Goal: Task Accomplishment & Management: Use online tool/utility

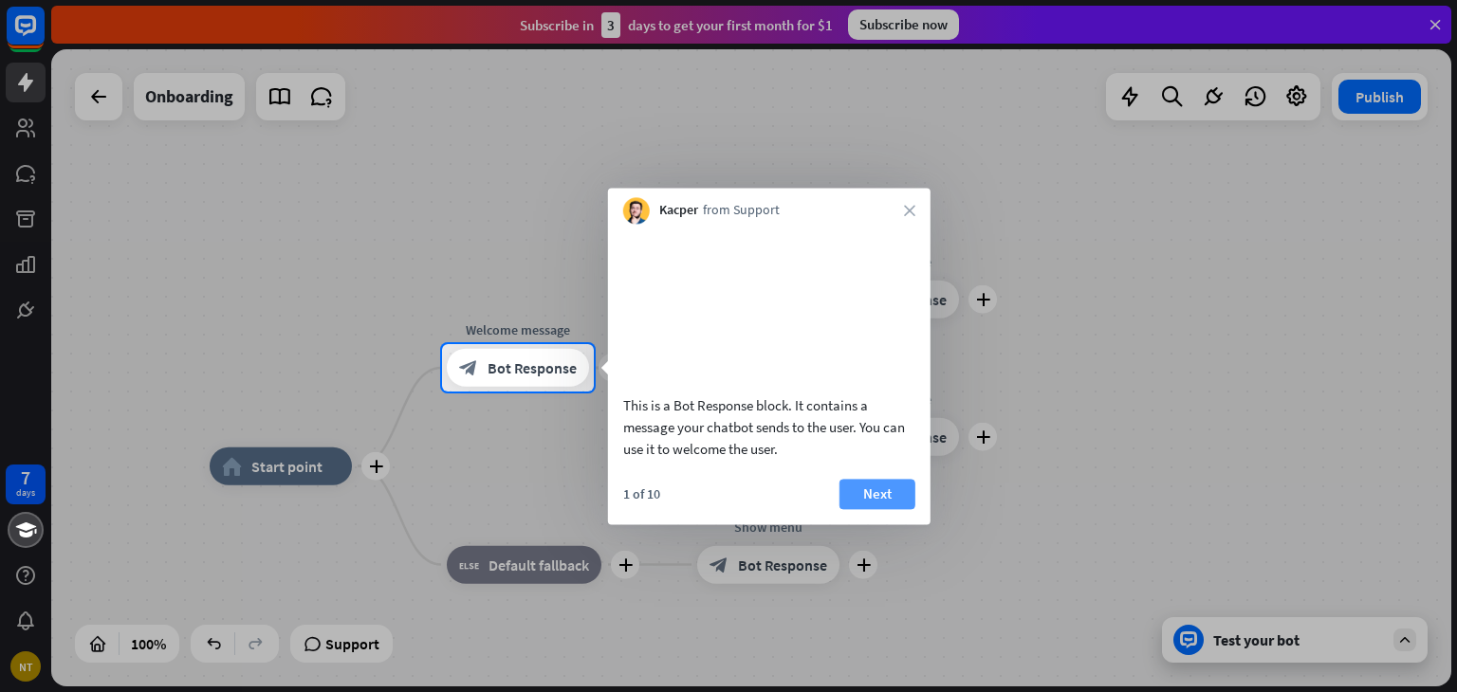
click at [860, 509] on button "Next" at bounding box center [877, 494] width 76 height 30
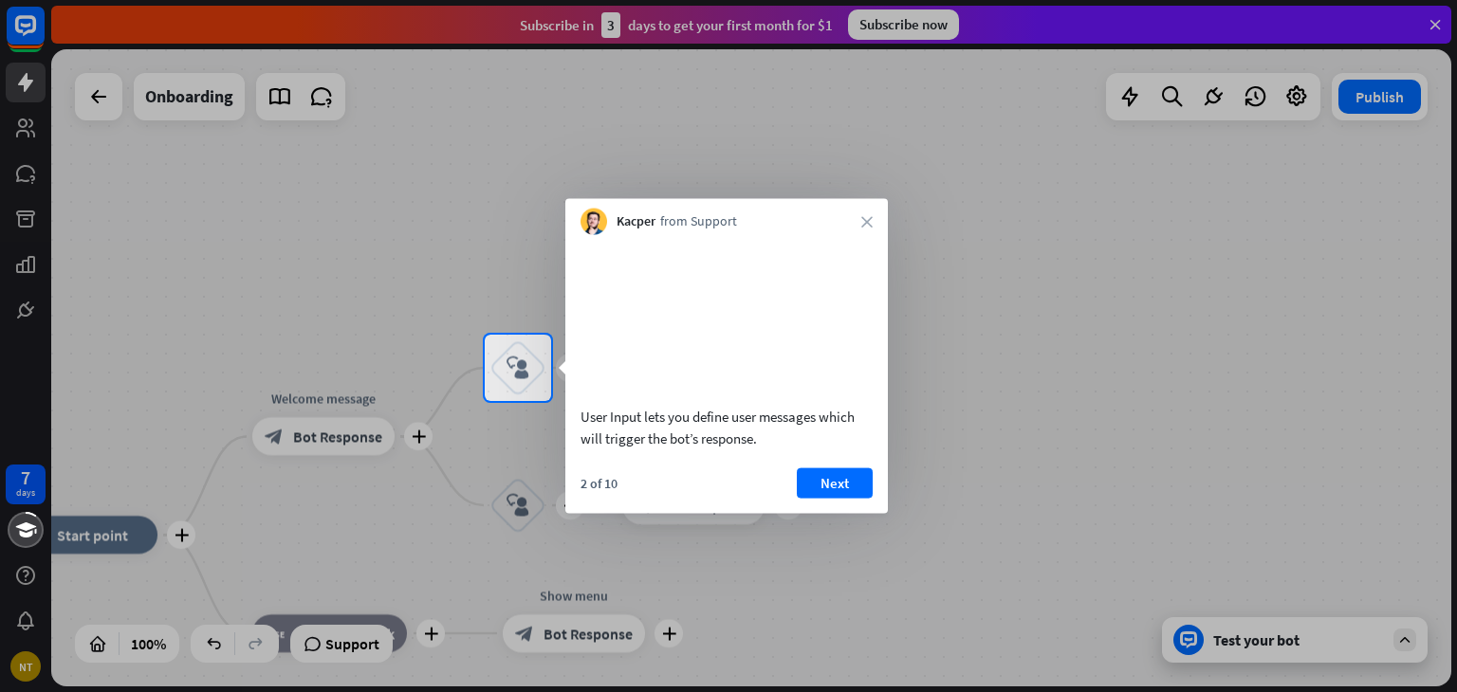
click at [860, 498] on button "Next" at bounding box center [835, 483] width 76 height 30
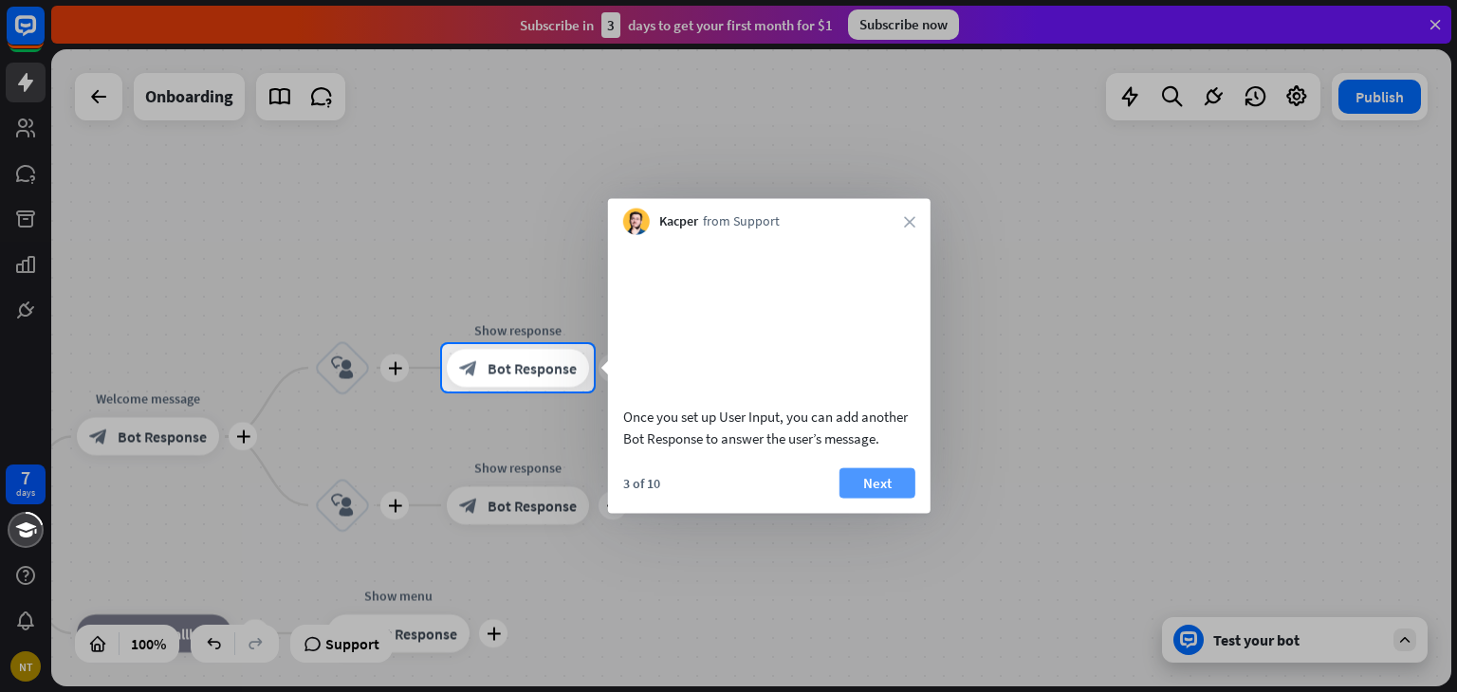
click at [861, 498] on button "Next" at bounding box center [877, 483] width 76 height 30
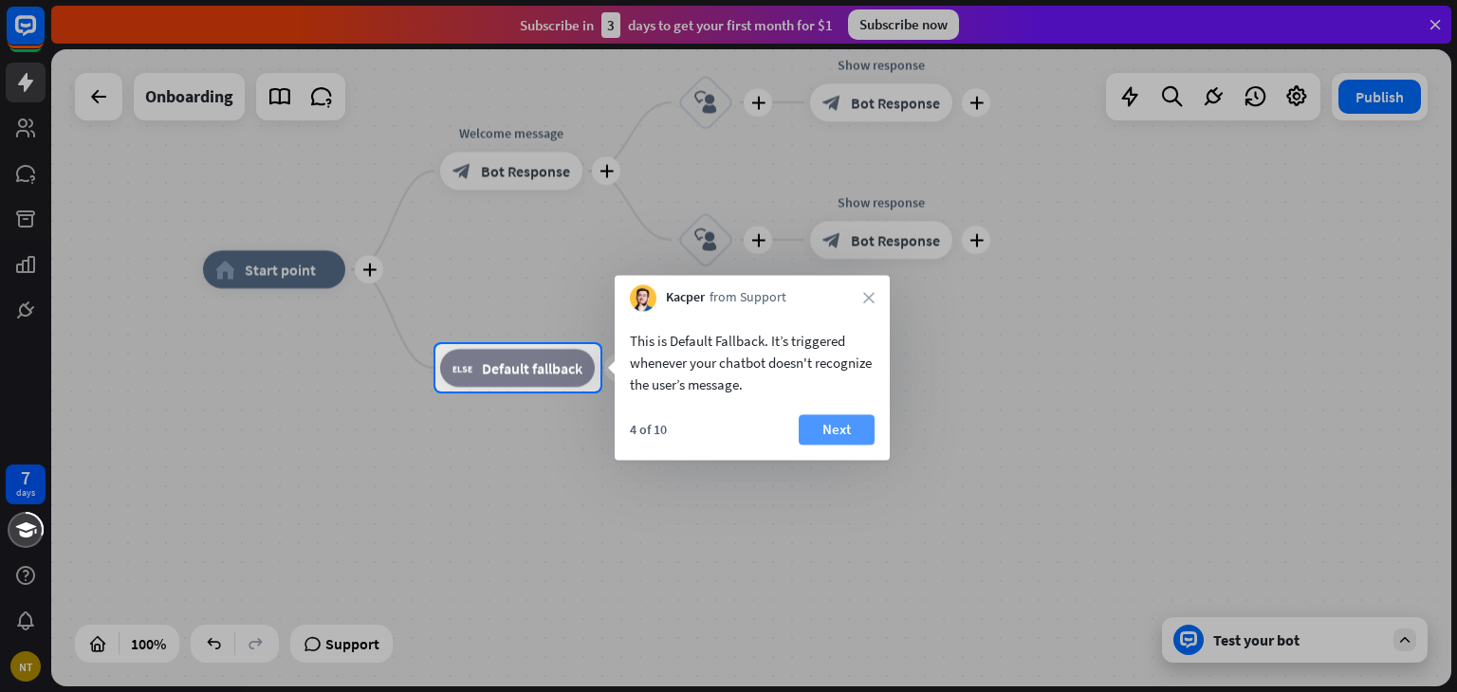
click at [839, 434] on button "Next" at bounding box center [837, 429] width 76 height 30
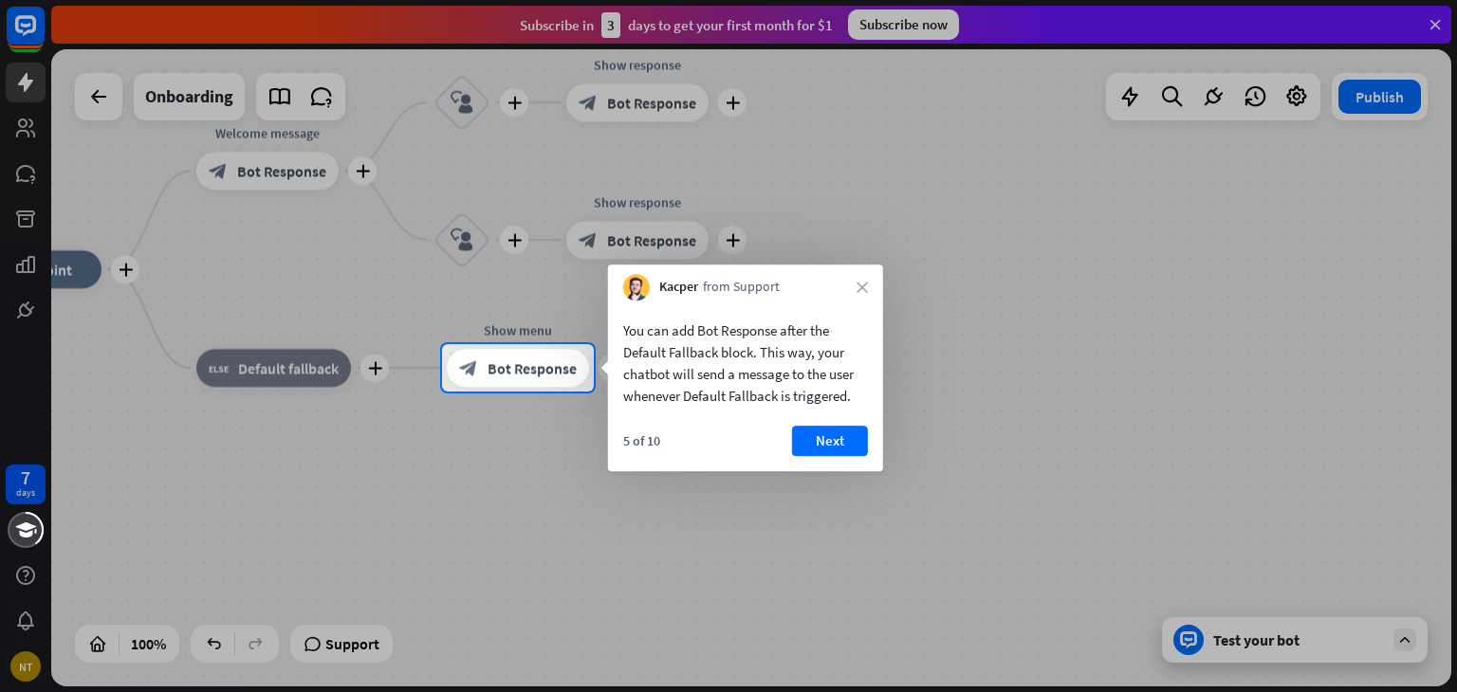
click at [839, 434] on button "Next" at bounding box center [830, 441] width 76 height 30
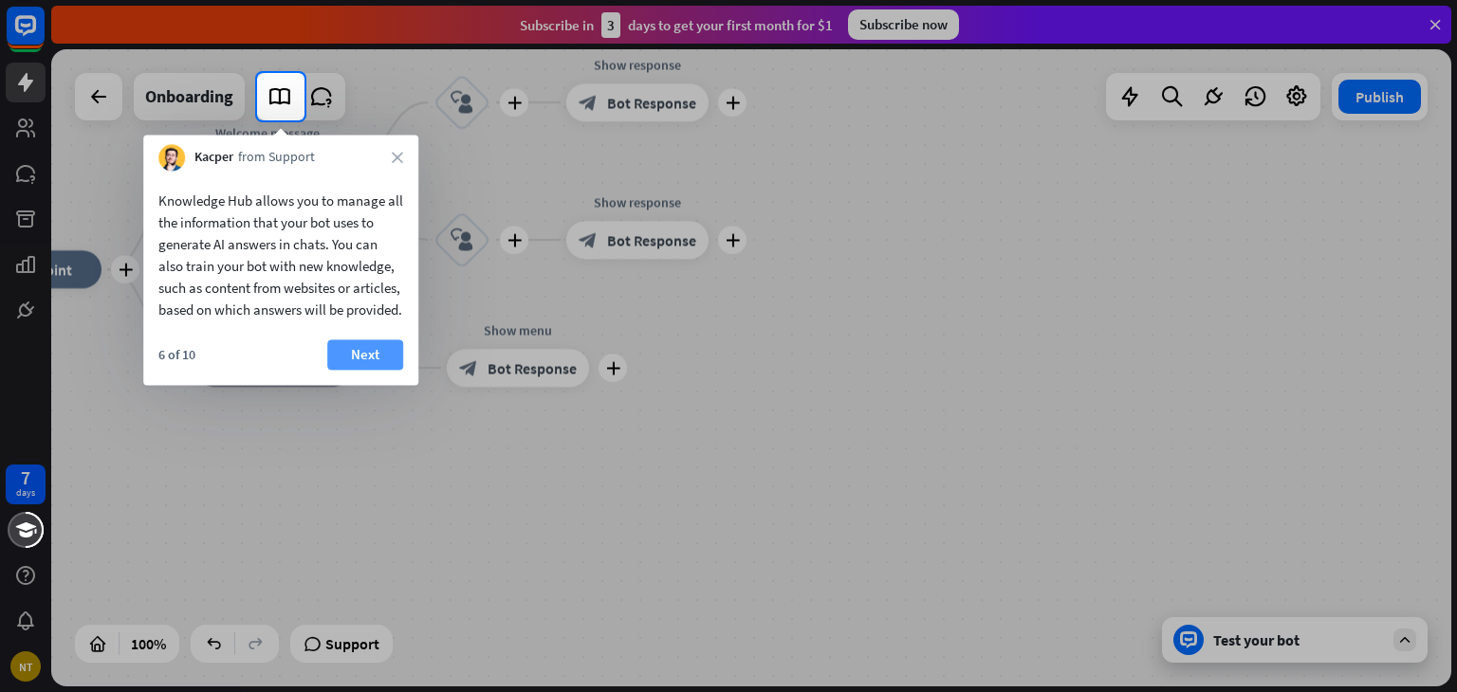
click at [394, 370] on button "Next" at bounding box center [365, 355] width 76 height 30
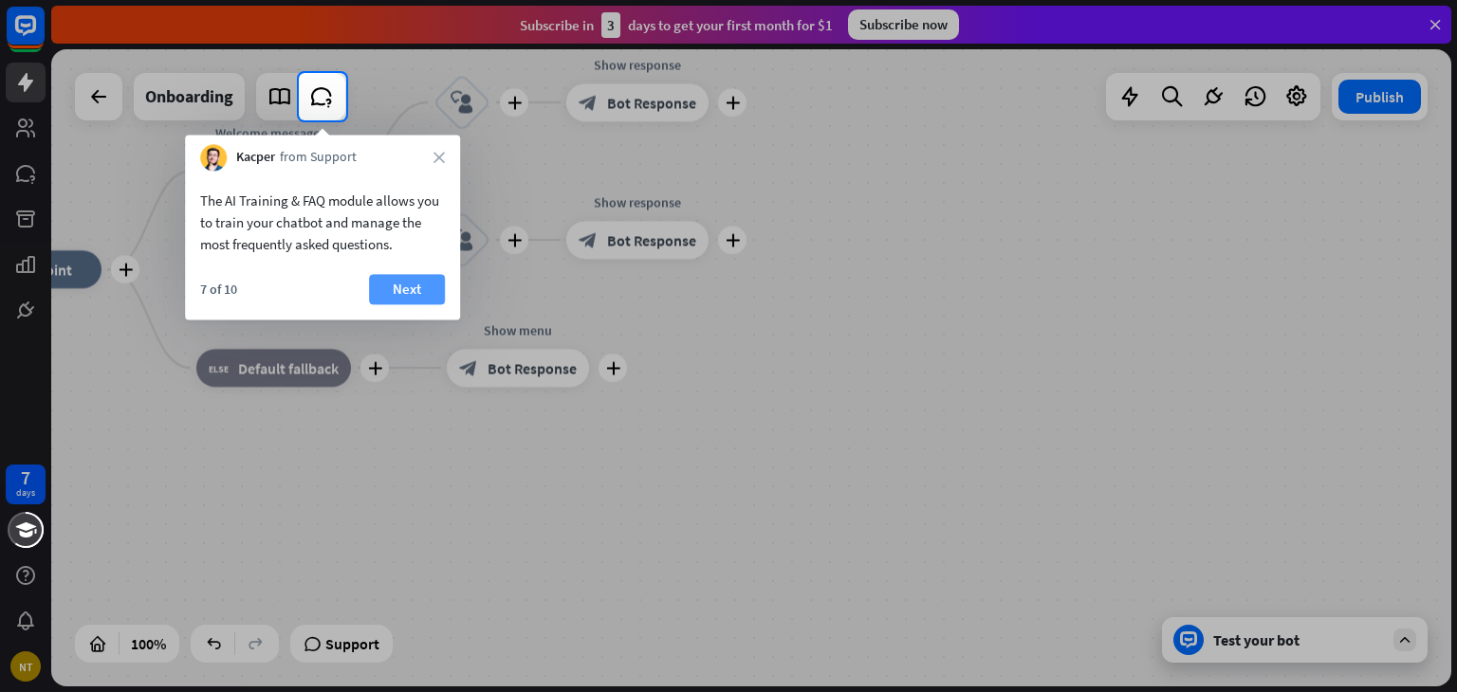
click at [396, 304] on button "Next" at bounding box center [407, 289] width 76 height 30
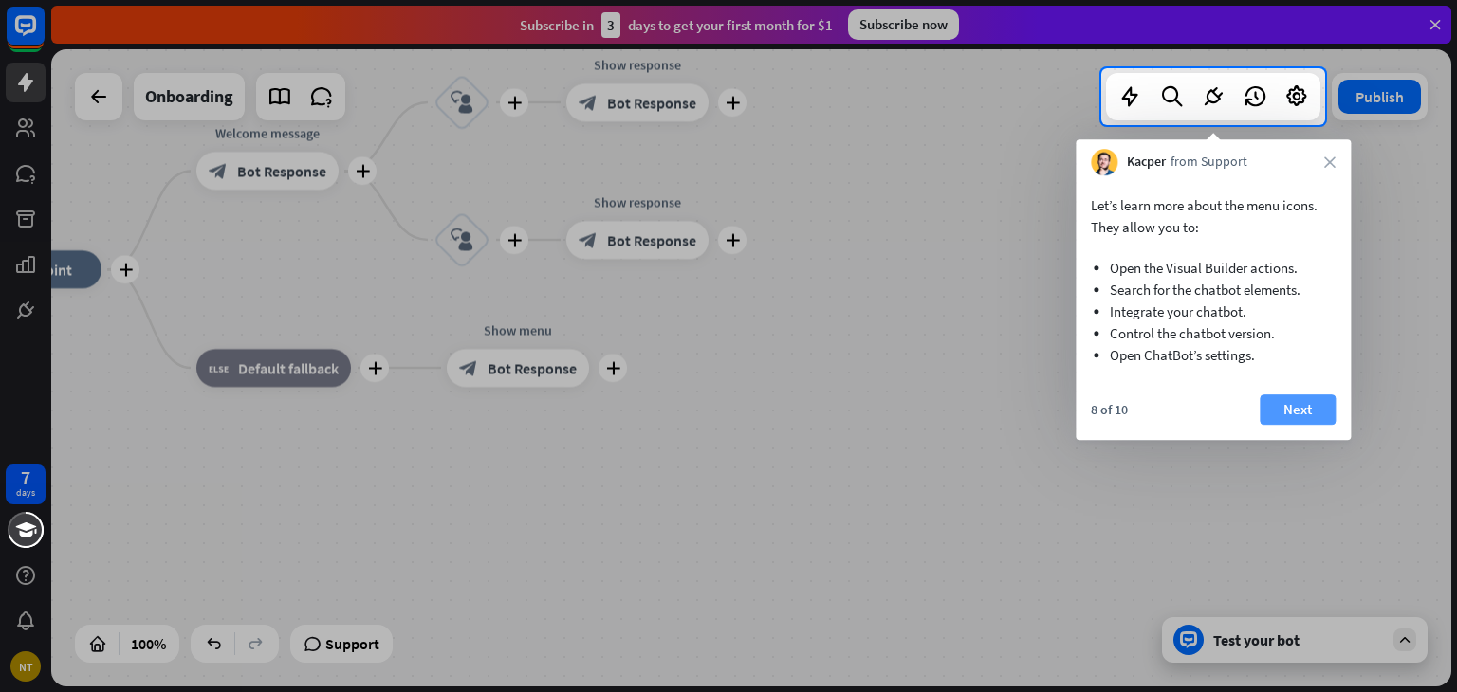
click at [1287, 405] on button "Next" at bounding box center [1298, 410] width 76 height 30
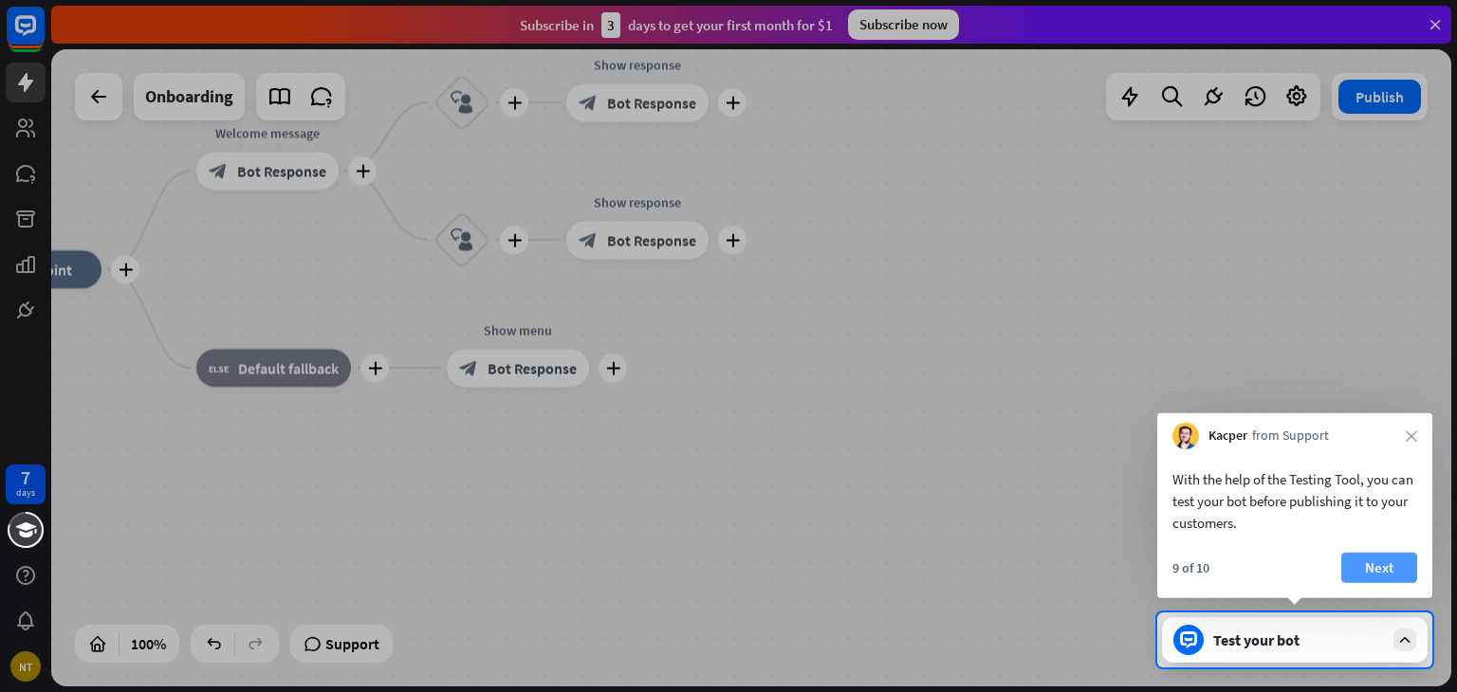
click at [1361, 567] on button "Next" at bounding box center [1379, 568] width 76 height 30
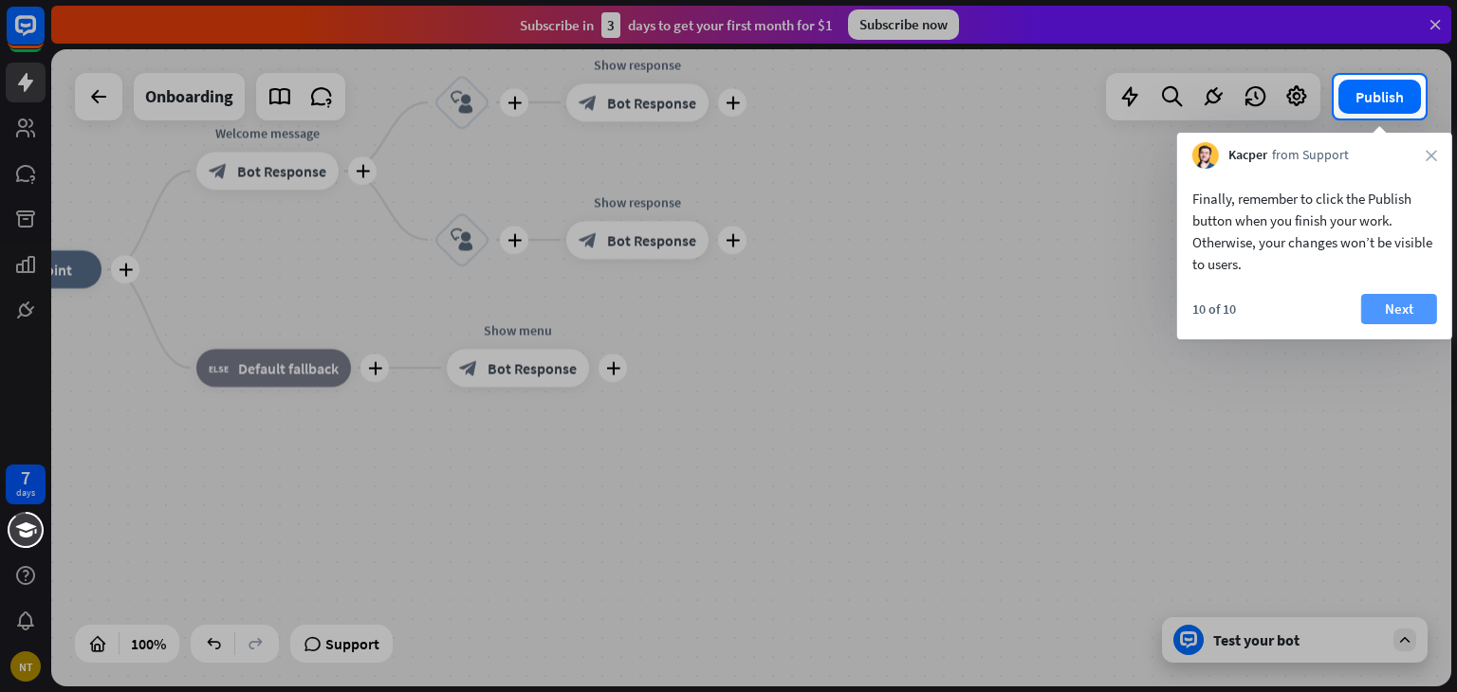
click at [1395, 312] on button "Next" at bounding box center [1399, 309] width 76 height 30
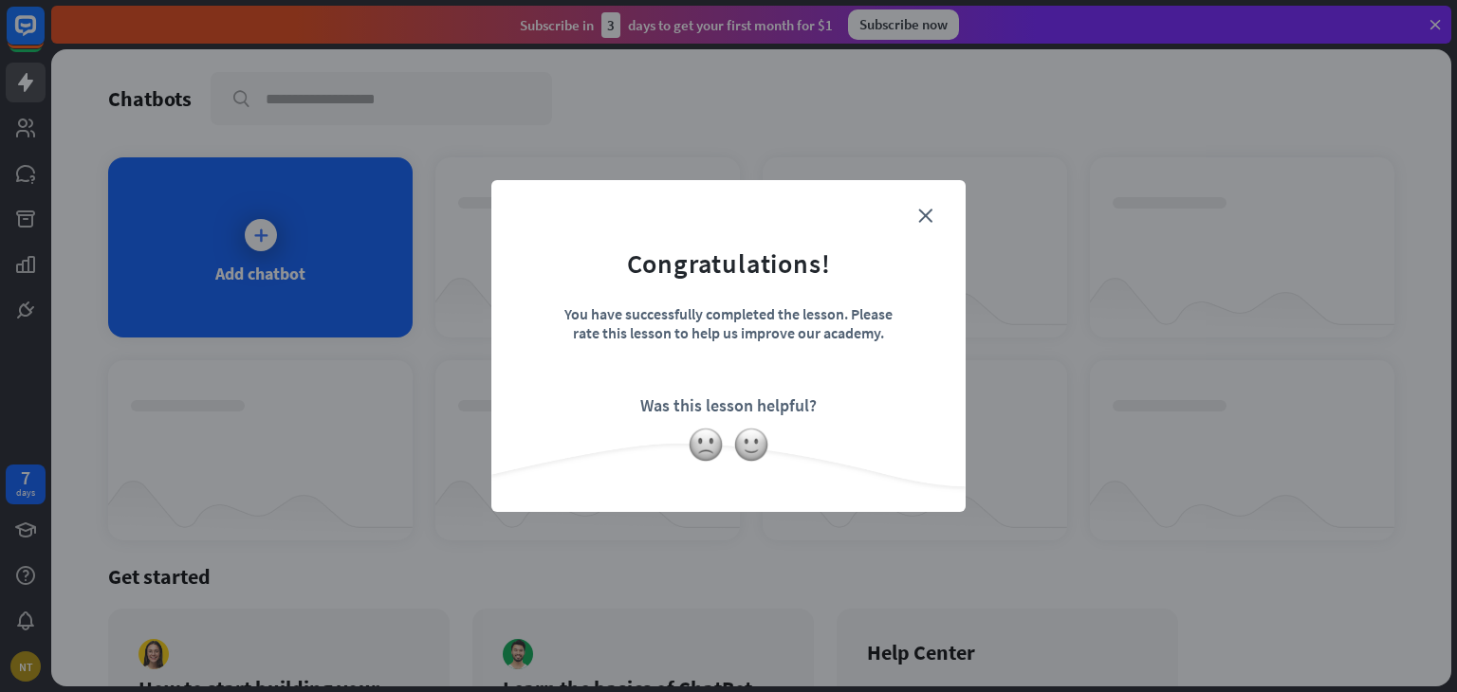
click at [937, 217] on form "Congratulations! You have successfully completed the lesson. Please rate this l…" at bounding box center [728, 317] width 427 height 227
click at [930, 212] on icon "close" at bounding box center [925, 216] width 14 height 14
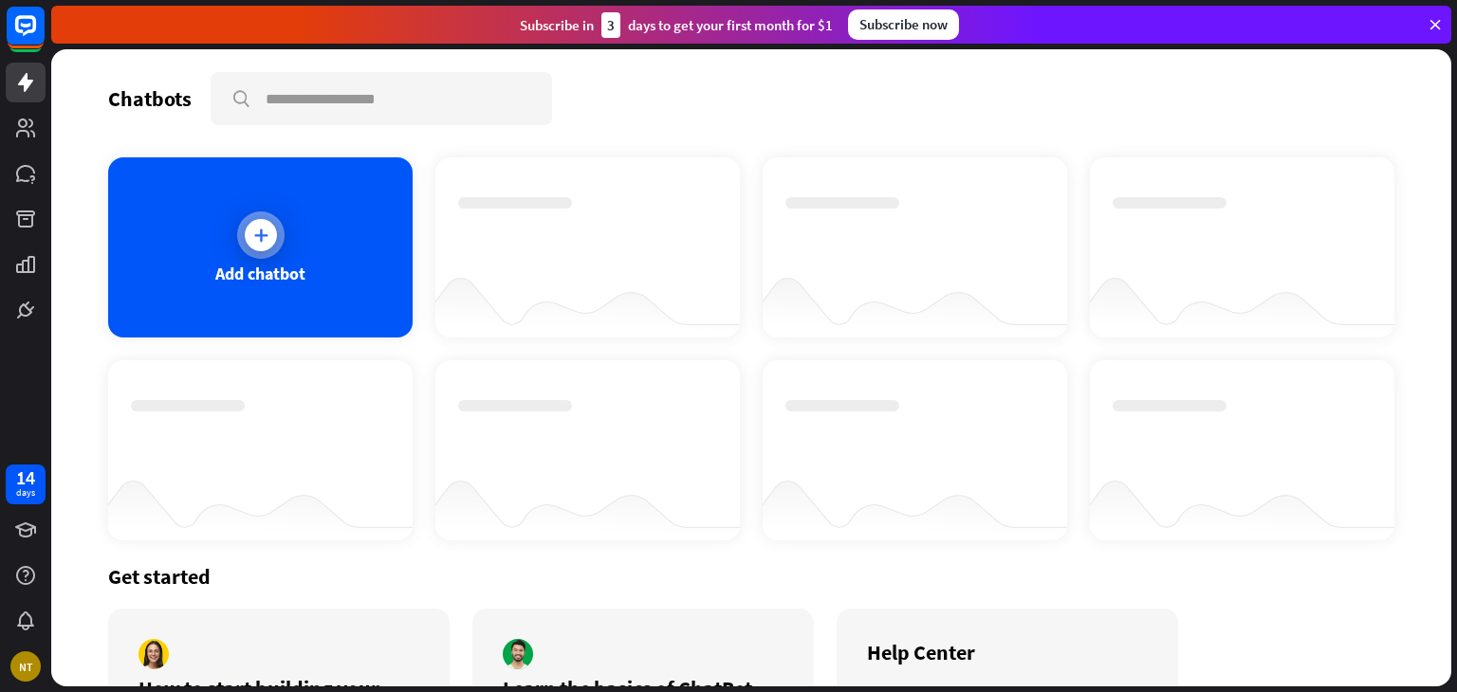
click at [253, 235] on icon at bounding box center [260, 235] width 19 height 19
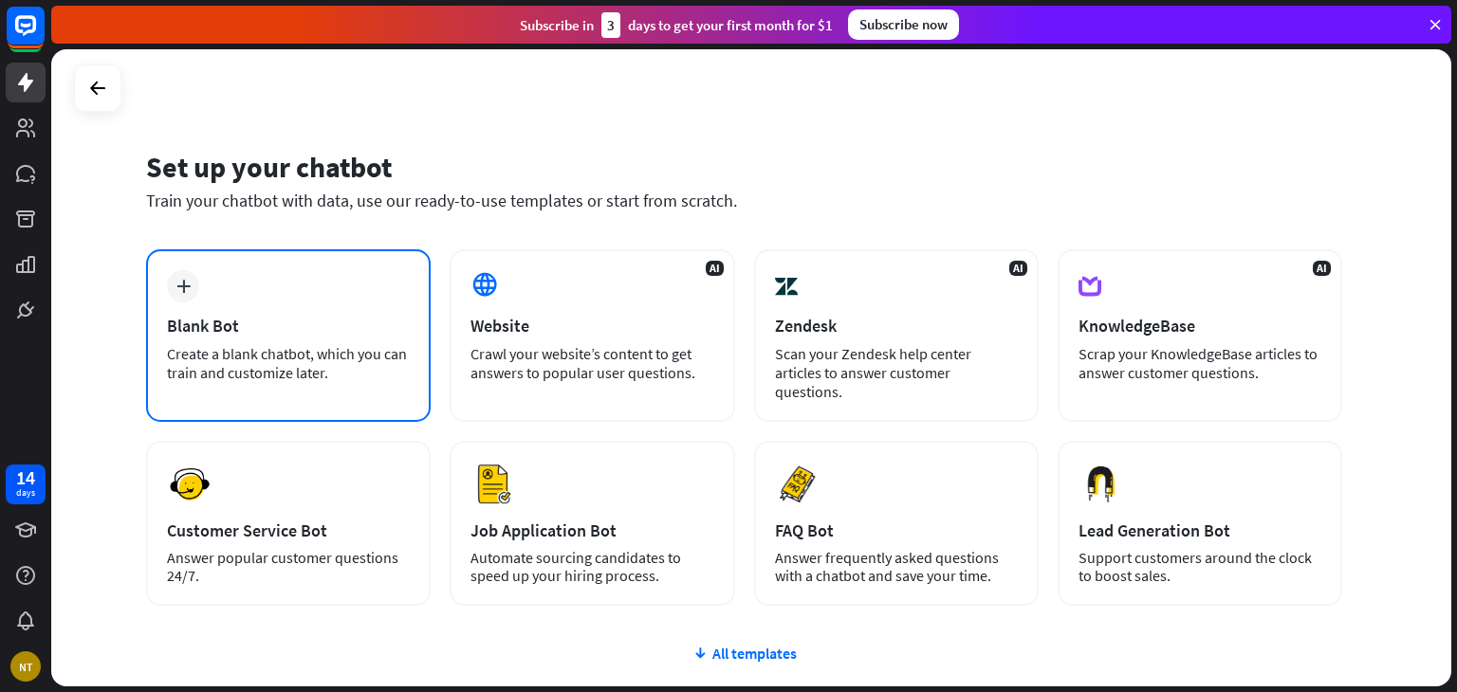
click at [379, 362] on div "Create a blank chatbot, which you can train and customize later." at bounding box center [288, 363] width 243 height 38
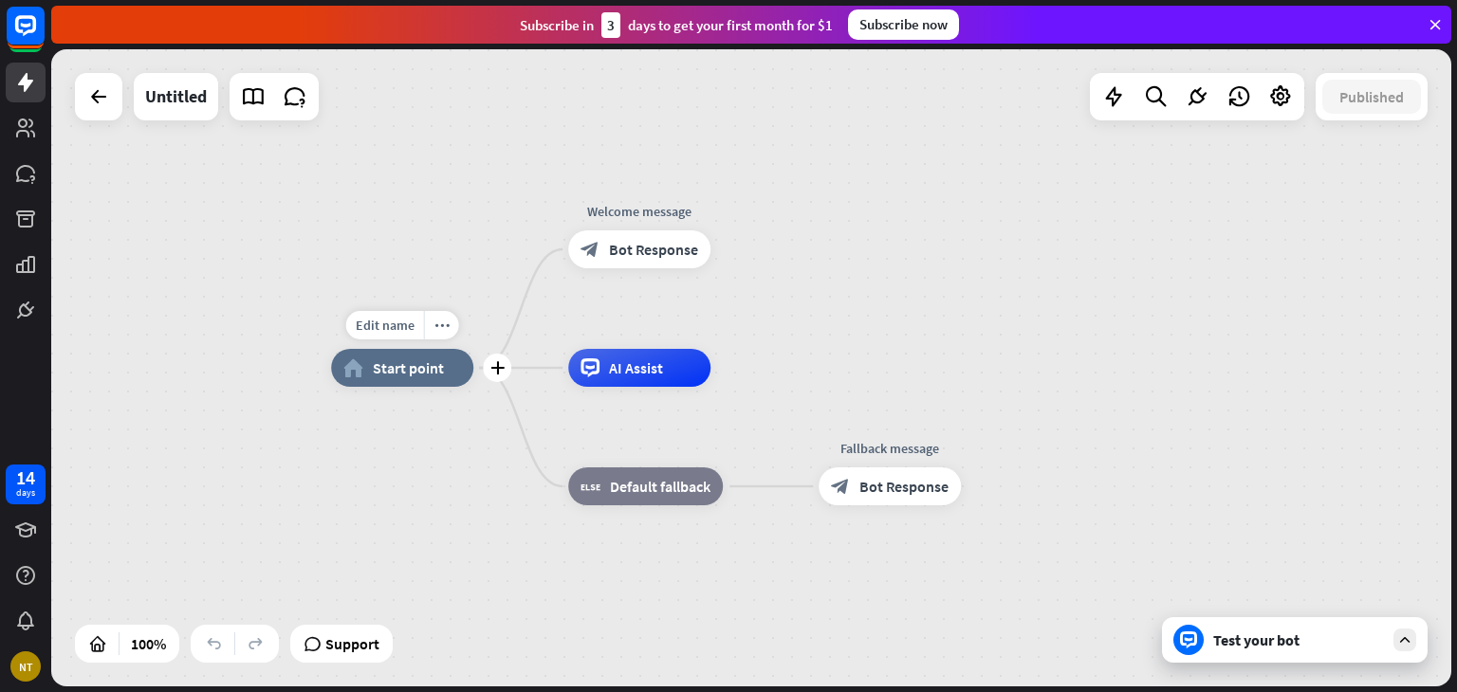
click at [419, 379] on div "home_2 Start point" at bounding box center [402, 368] width 142 height 38
click at [399, 327] on span "Edit name" at bounding box center [385, 325] width 59 height 17
type input "**********"
click at [434, 482] on div "**********" at bounding box center [751, 367] width 1400 height 637
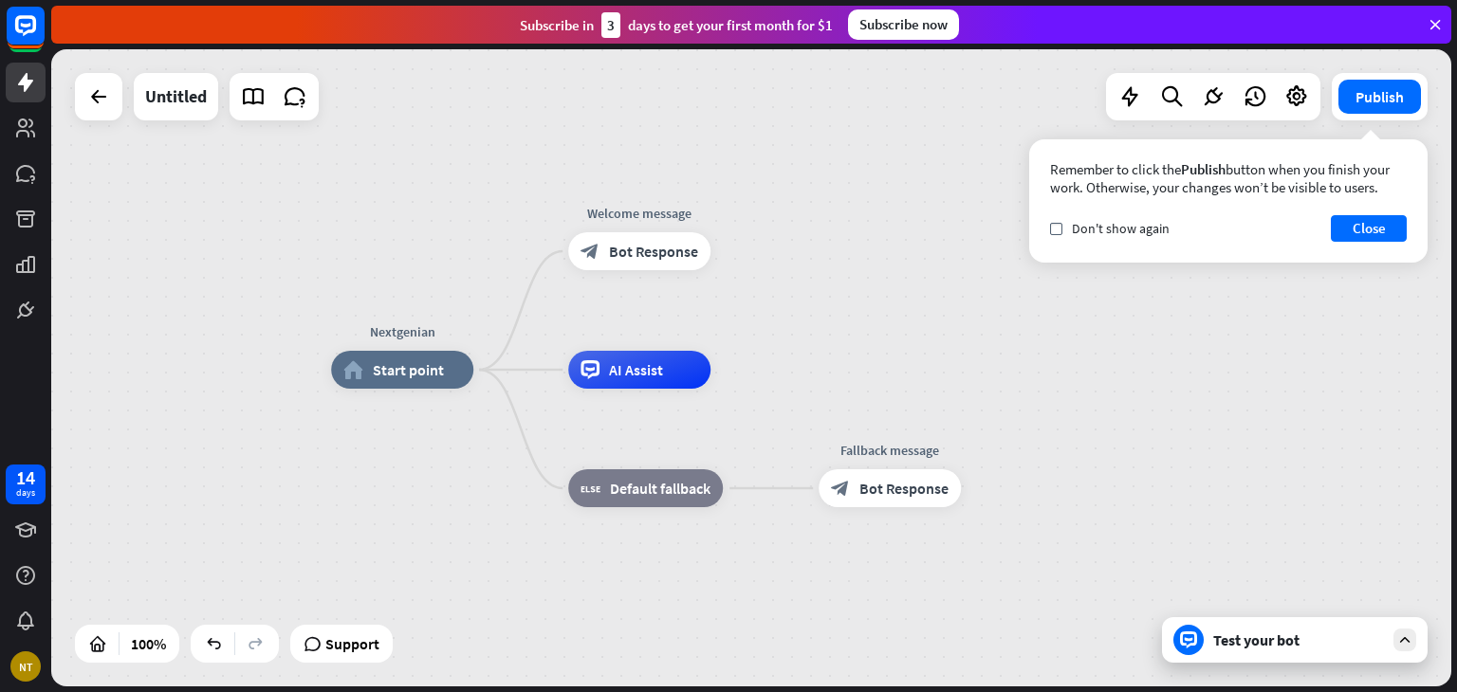
click at [1225, 636] on div "Test your bot" at bounding box center [1298, 640] width 171 height 19
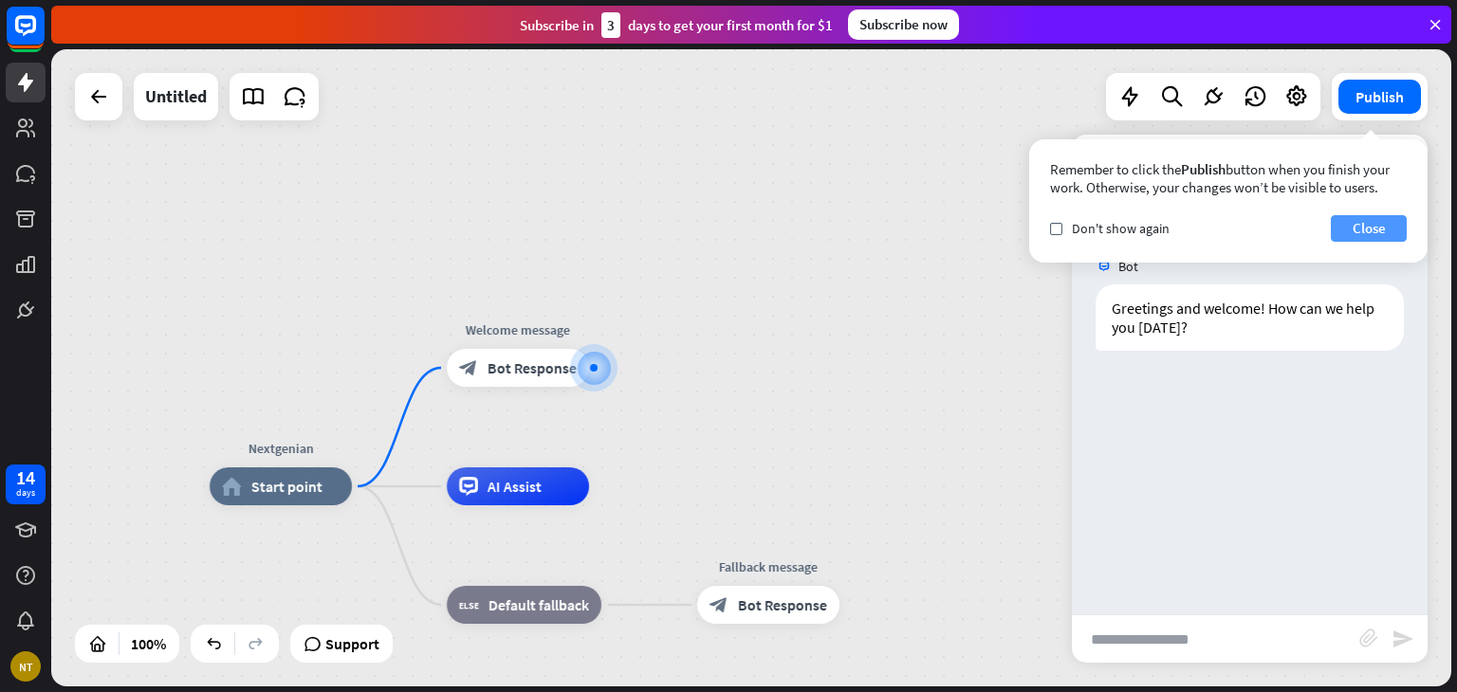
click at [1374, 231] on button "Close" at bounding box center [1369, 228] width 76 height 27
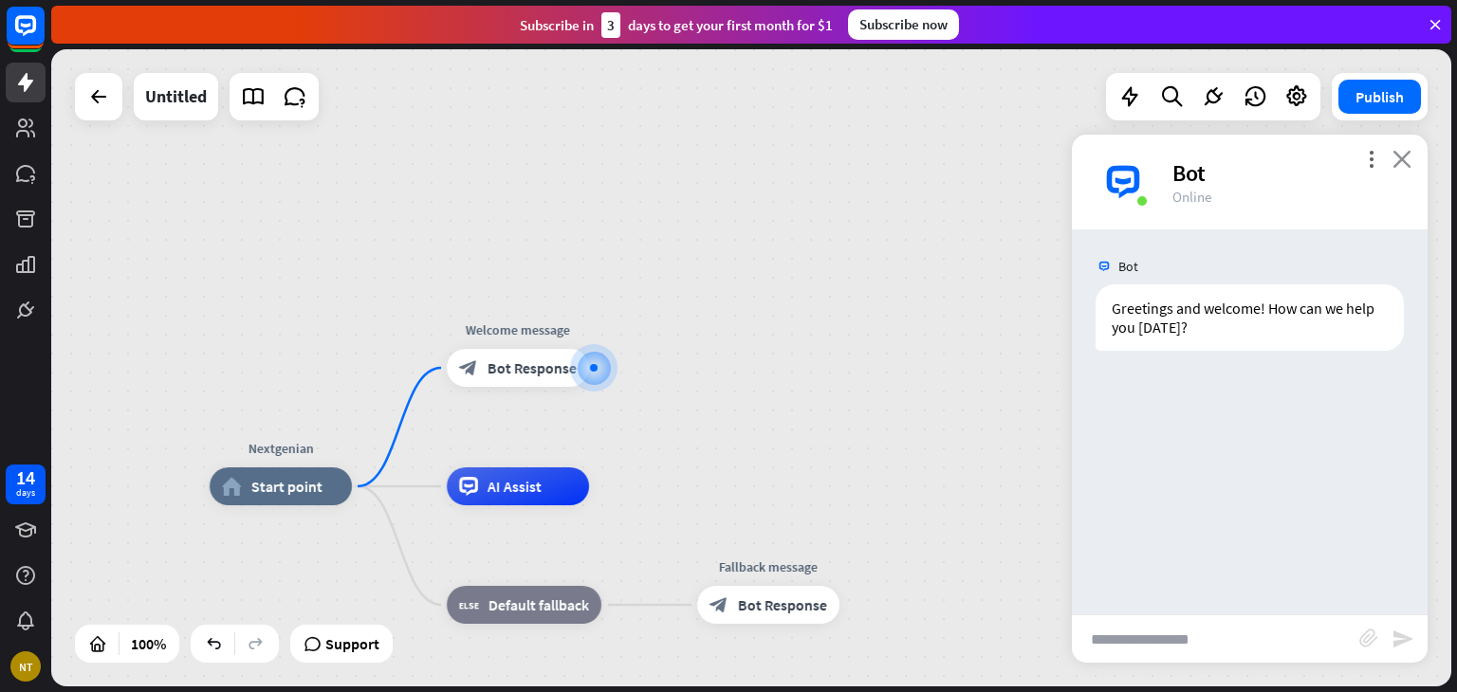
click at [1401, 161] on icon "close" at bounding box center [1401, 159] width 19 height 18
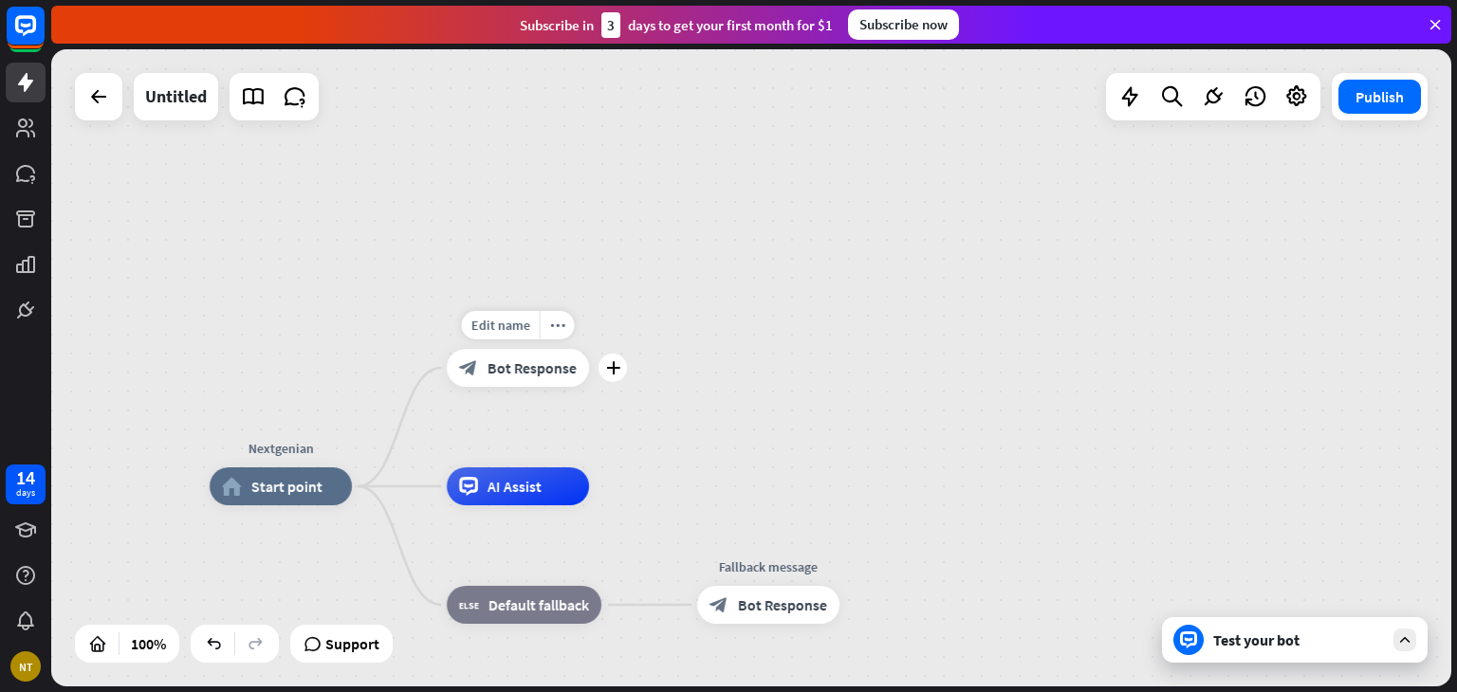
click at [520, 368] on span "Bot Response" at bounding box center [532, 368] width 89 height 19
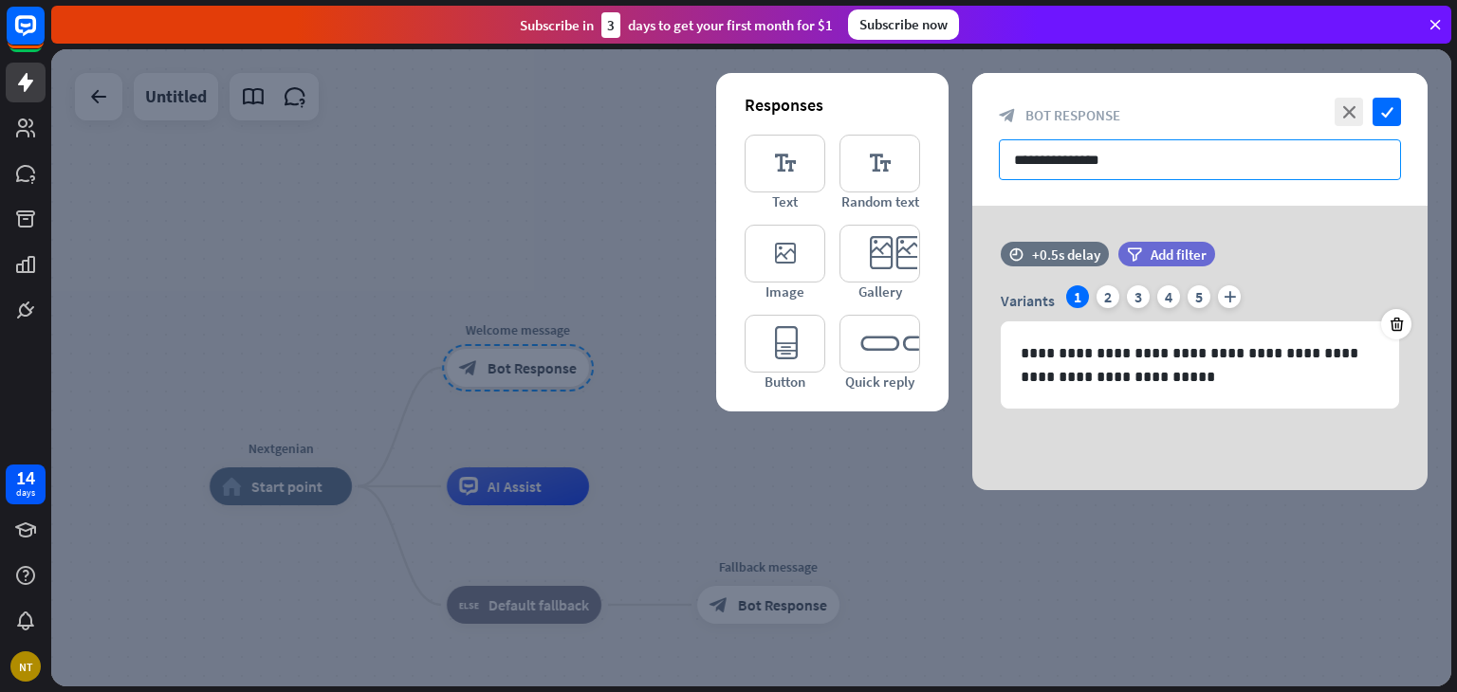
click at [1122, 158] on input "**********" at bounding box center [1200, 159] width 402 height 41
drag, startPoint x: 1125, startPoint y: 158, endPoint x: 994, endPoint y: 158, distance: 130.9
click at [994, 158] on div "**********" at bounding box center [1199, 139] width 455 height 133
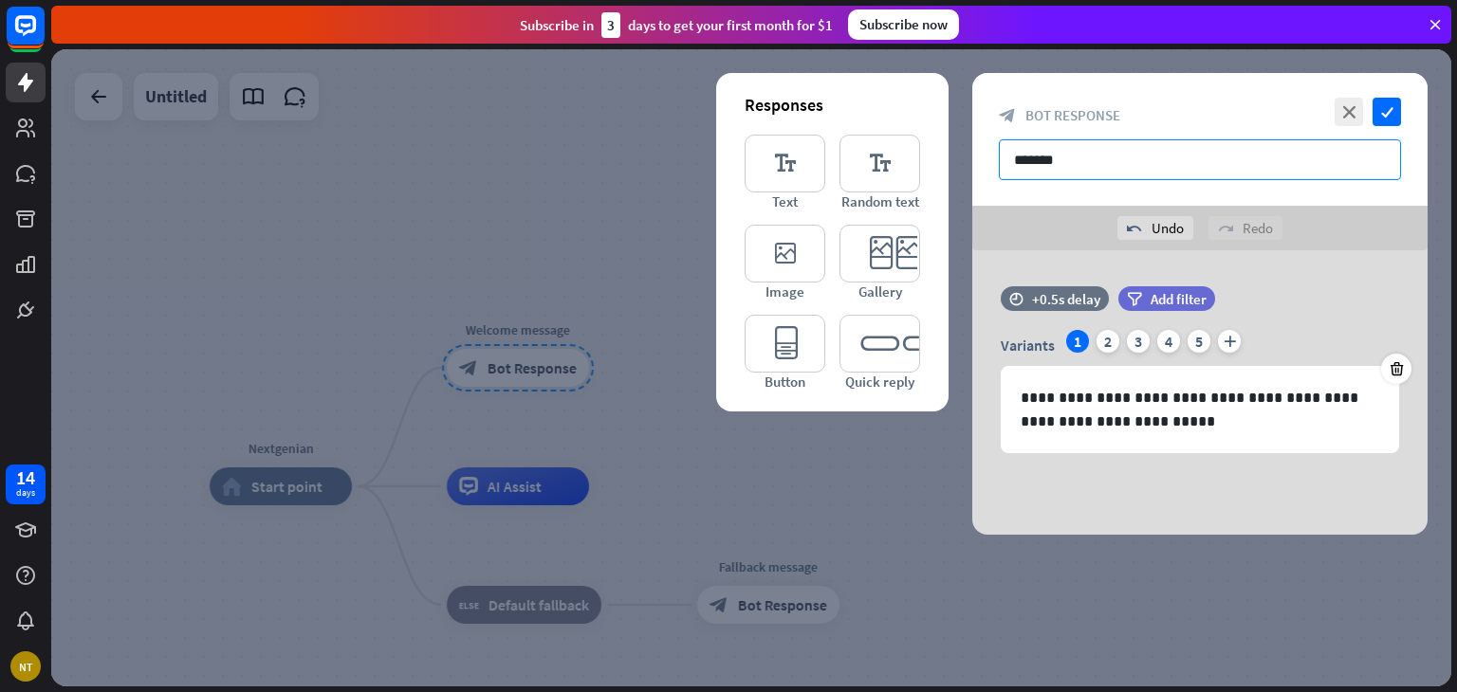
drag, startPoint x: 1058, startPoint y: 164, endPoint x: 1030, endPoint y: 159, distance: 28.8
click at [1030, 159] on input "*******" at bounding box center [1200, 159] width 402 height 41
type input "**********"
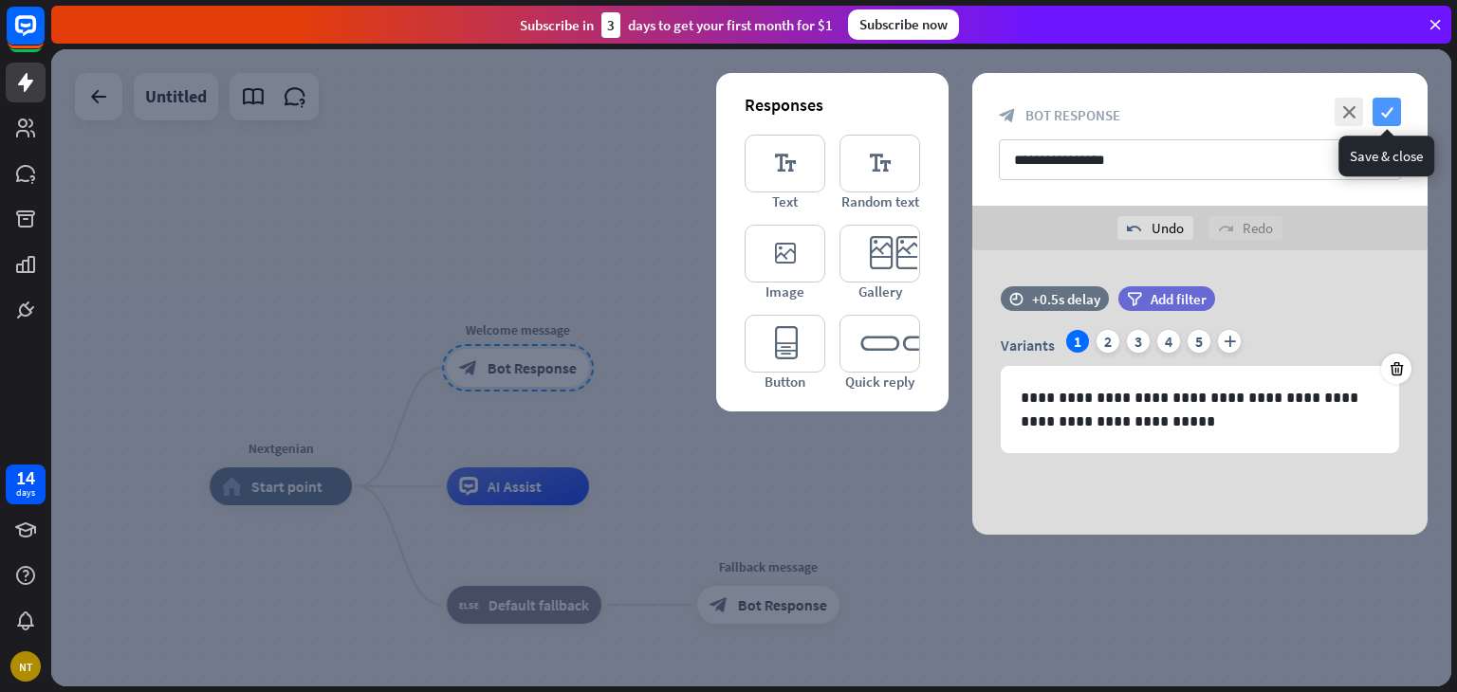
click at [1381, 104] on icon "check" at bounding box center [1386, 112] width 28 height 28
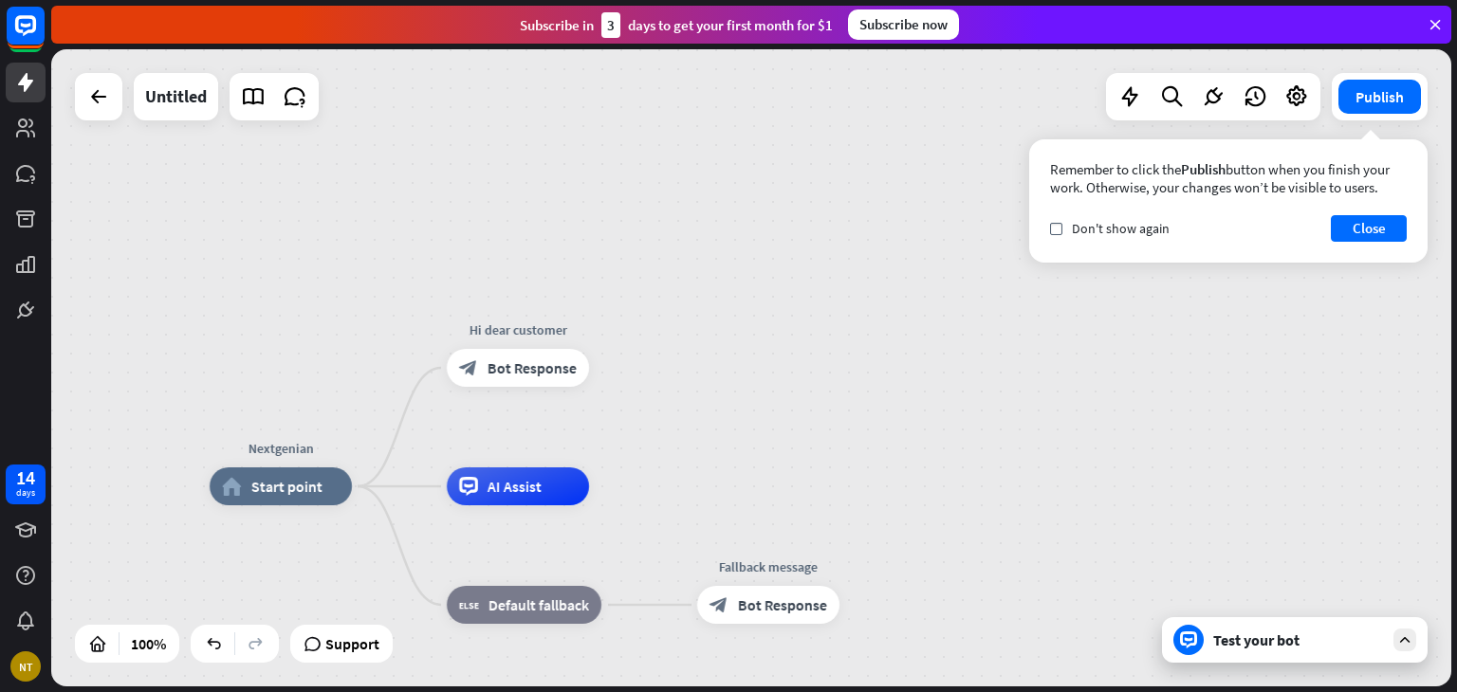
click at [1293, 638] on div "Test your bot" at bounding box center [1298, 640] width 171 height 19
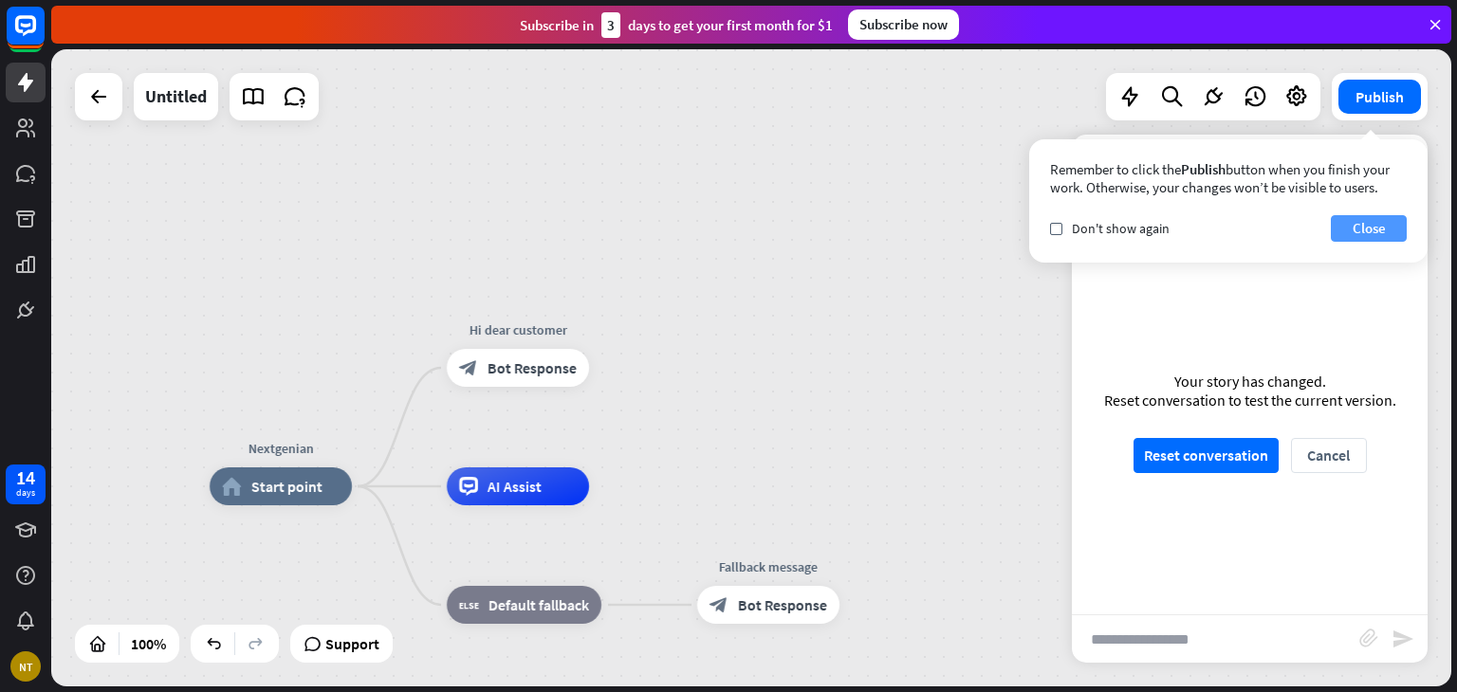
click at [1360, 227] on button "Close" at bounding box center [1369, 228] width 76 height 27
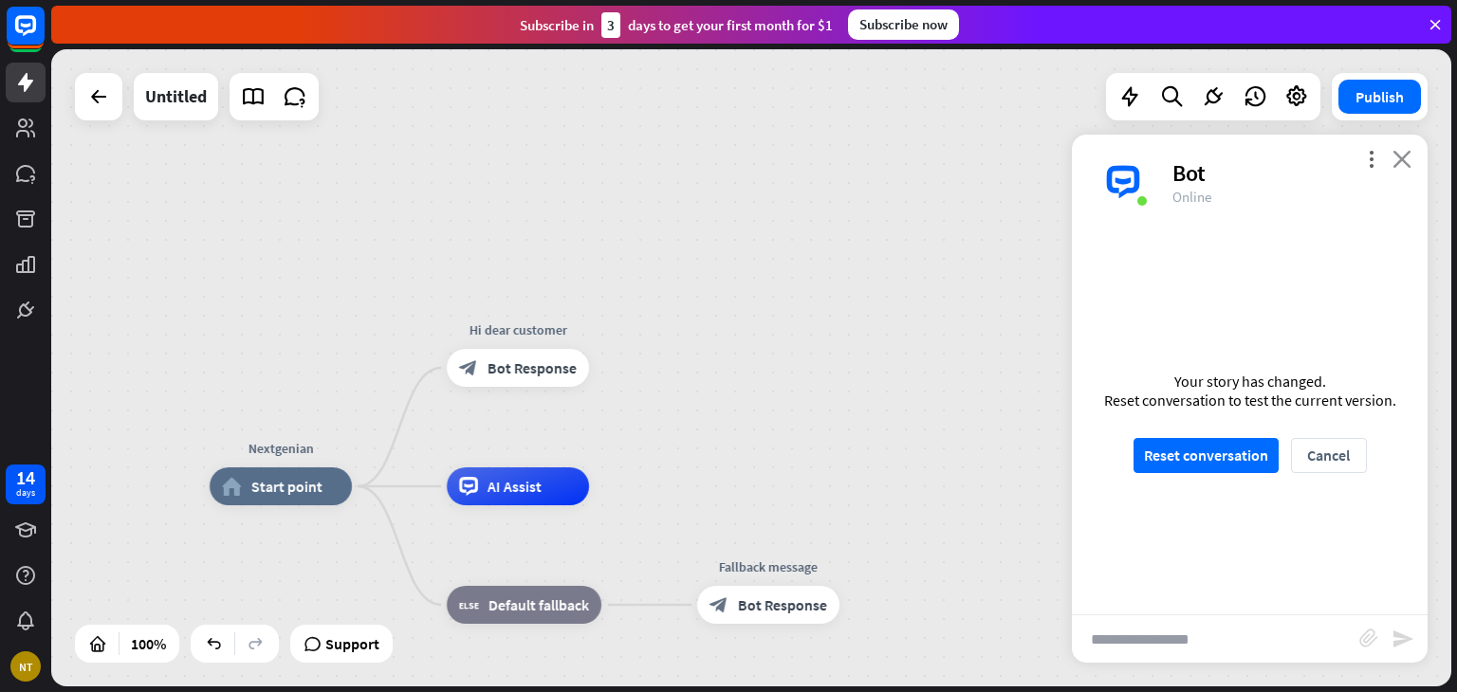
click at [1400, 156] on icon "close" at bounding box center [1401, 159] width 19 height 18
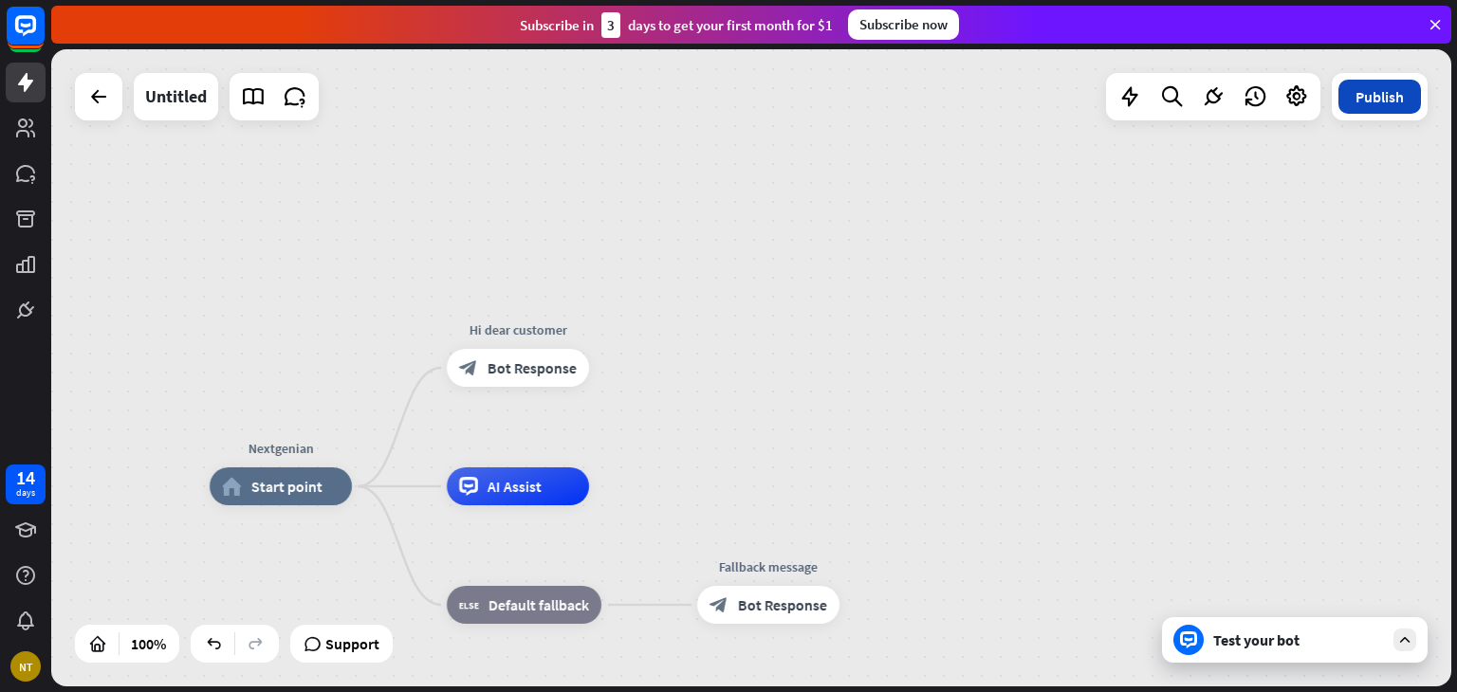
click at [1389, 101] on button "Publish" at bounding box center [1379, 97] width 83 height 34
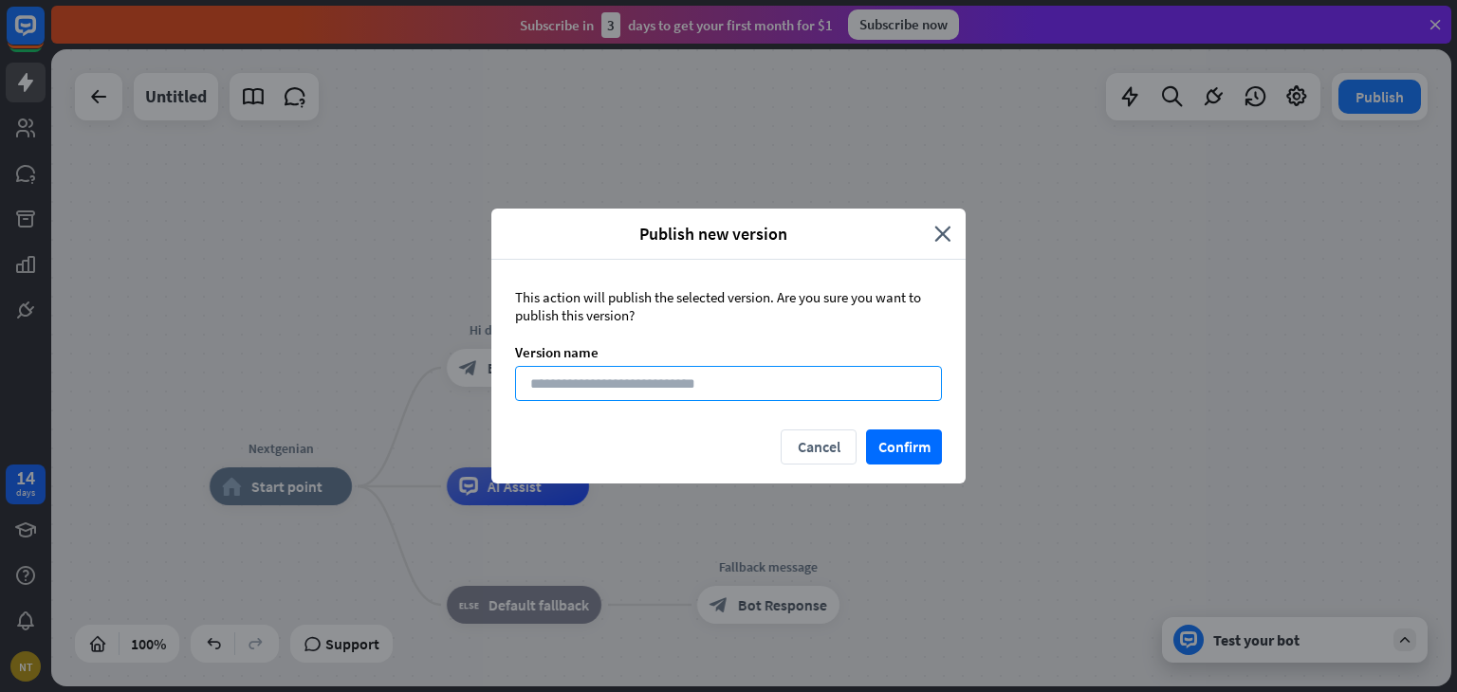
click at [717, 382] on input at bounding box center [728, 383] width 427 height 35
type input "********"
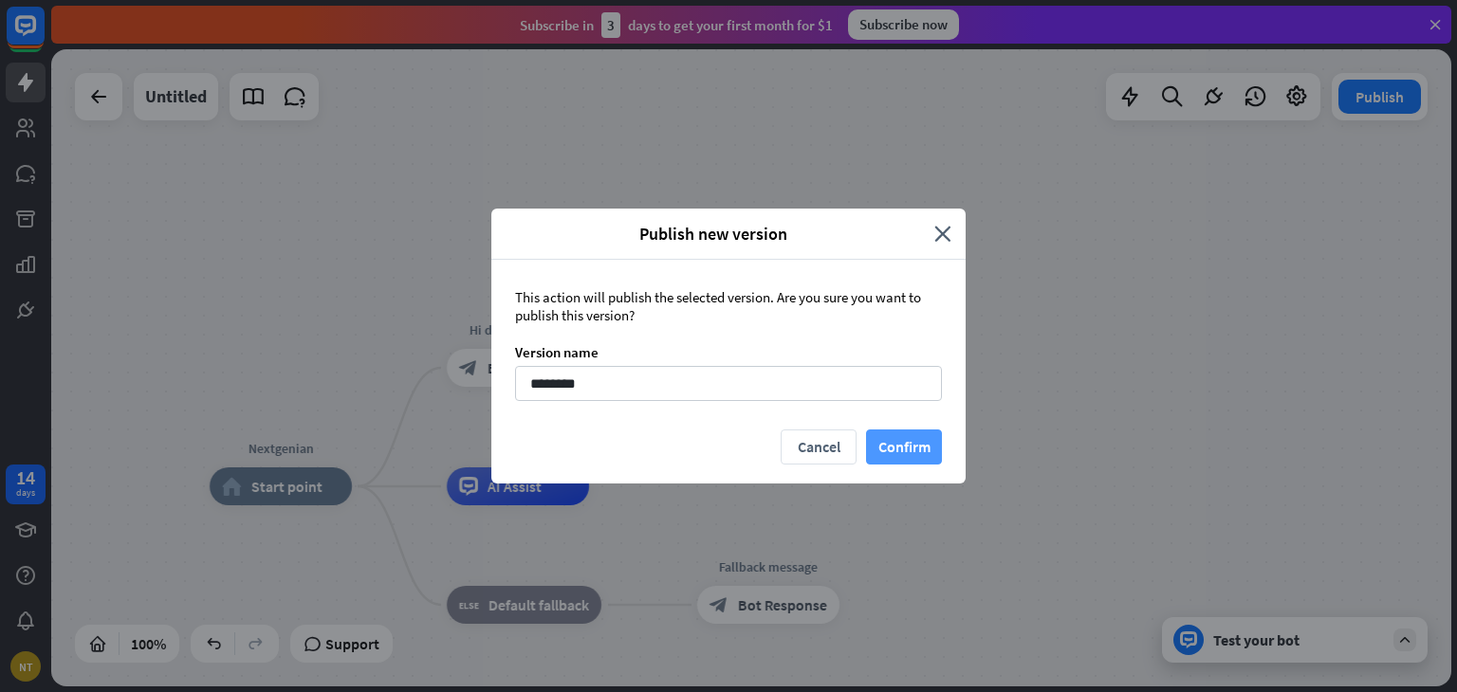
click at [931, 441] on button "Confirm" at bounding box center [904, 447] width 76 height 35
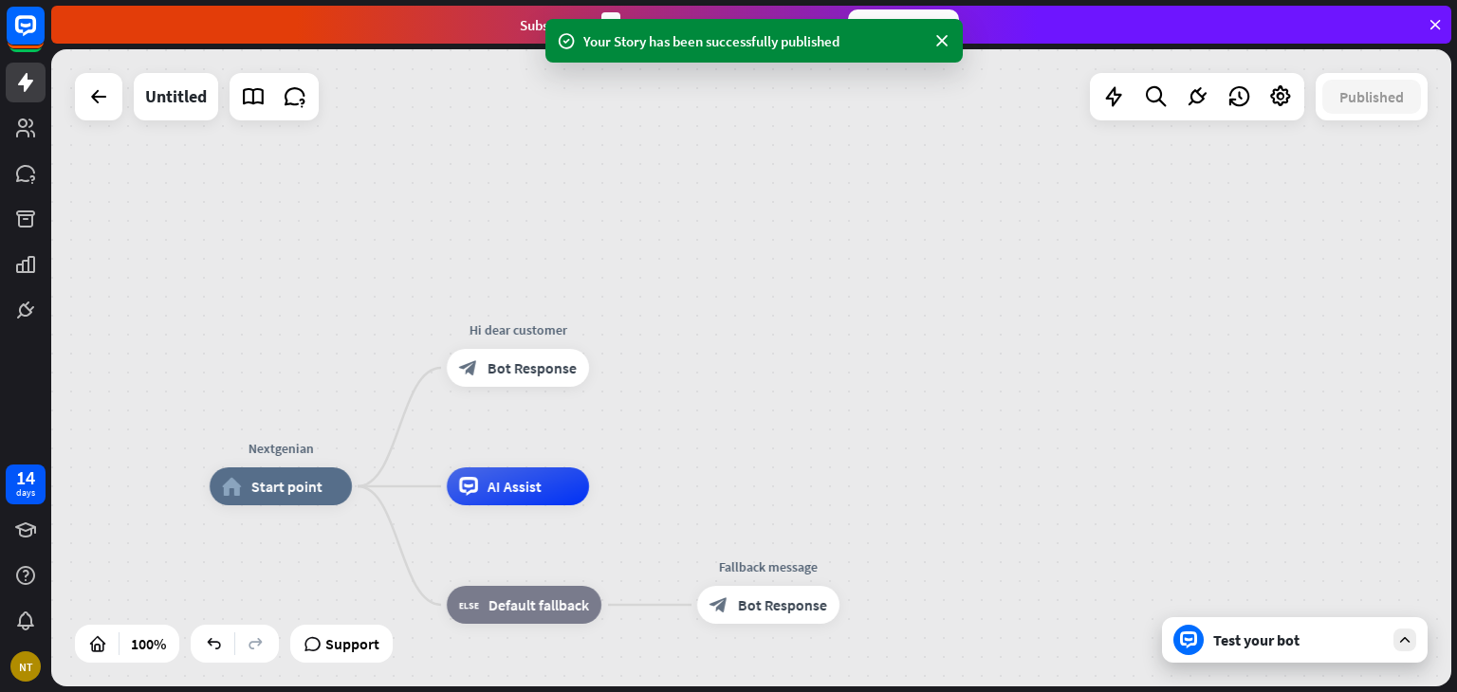
click at [1326, 650] on div "Test your bot" at bounding box center [1295, 640] width 266 height 46
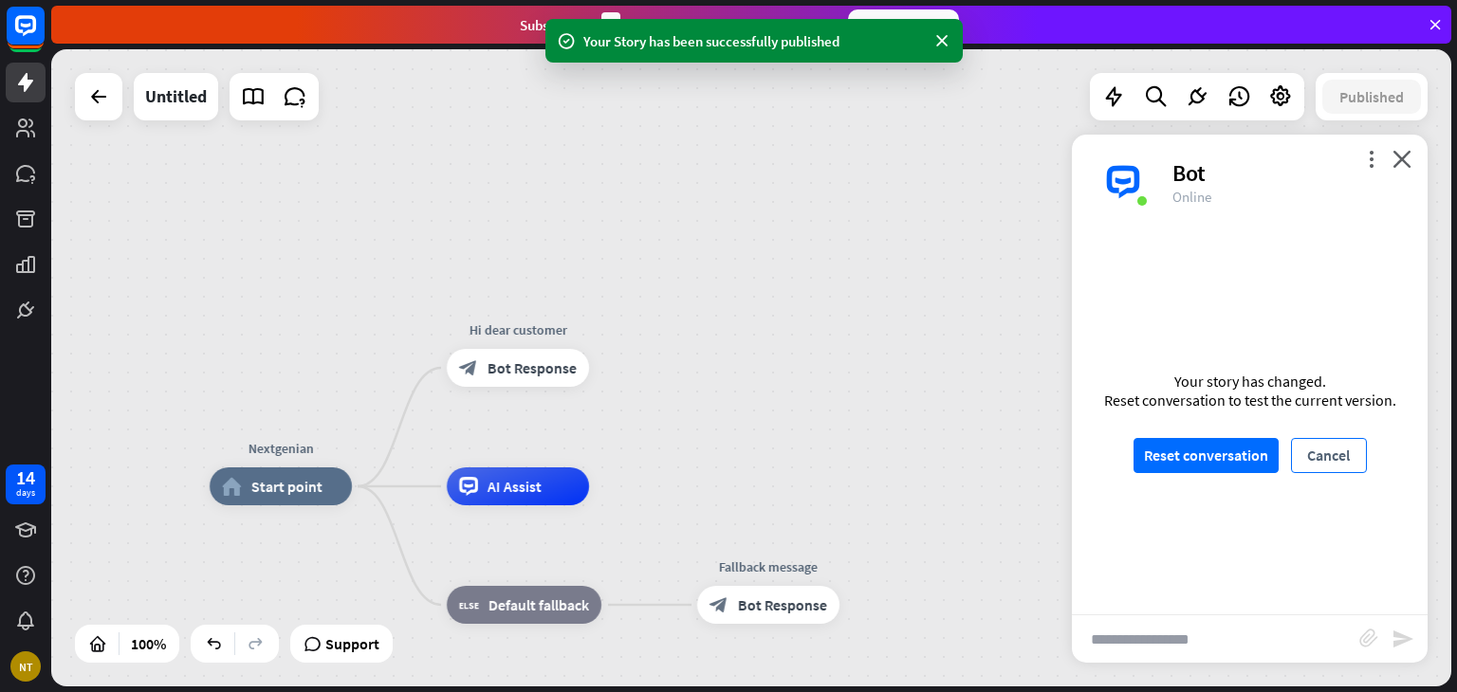
click at [1326, 450] on button "Cancel" at bounding box center [1329, 455] width 76 height 35
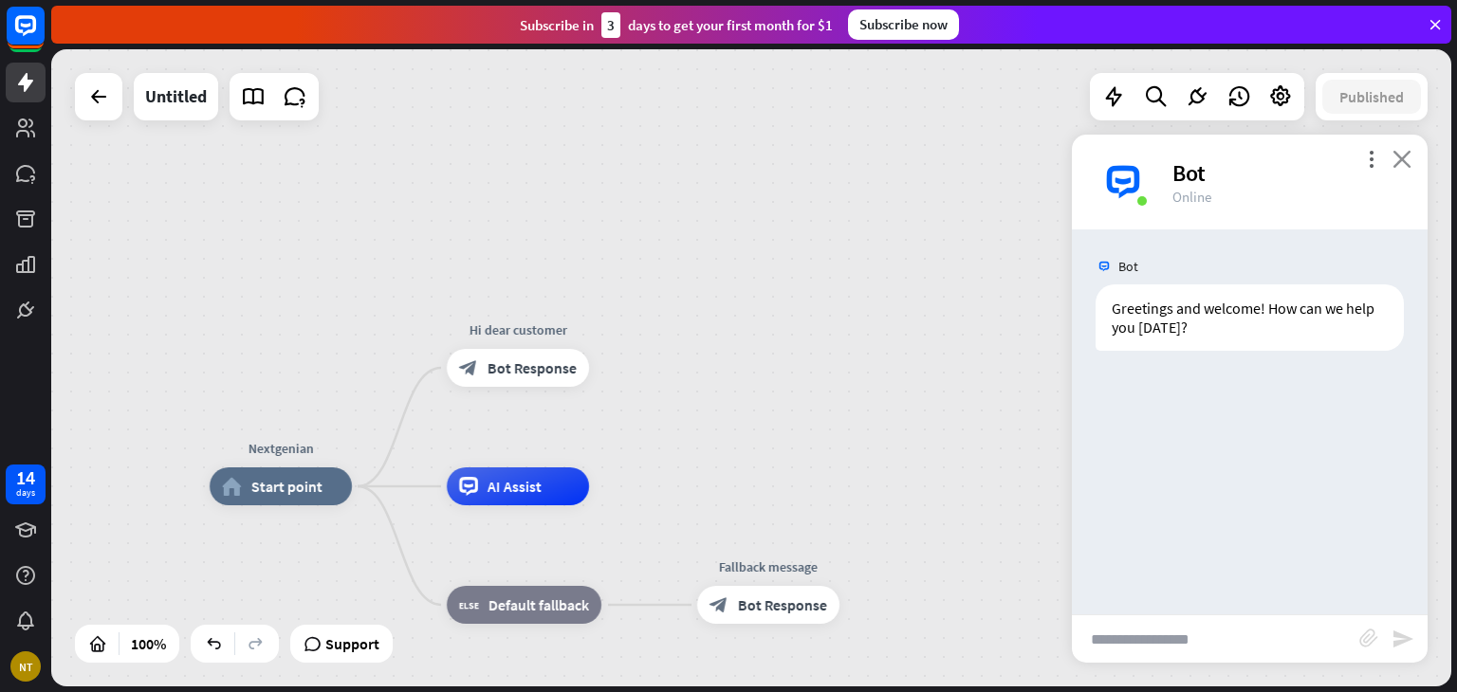
click at [1404, 155] on icon "close" at bounding box center [1401, 159] width 19 height 18
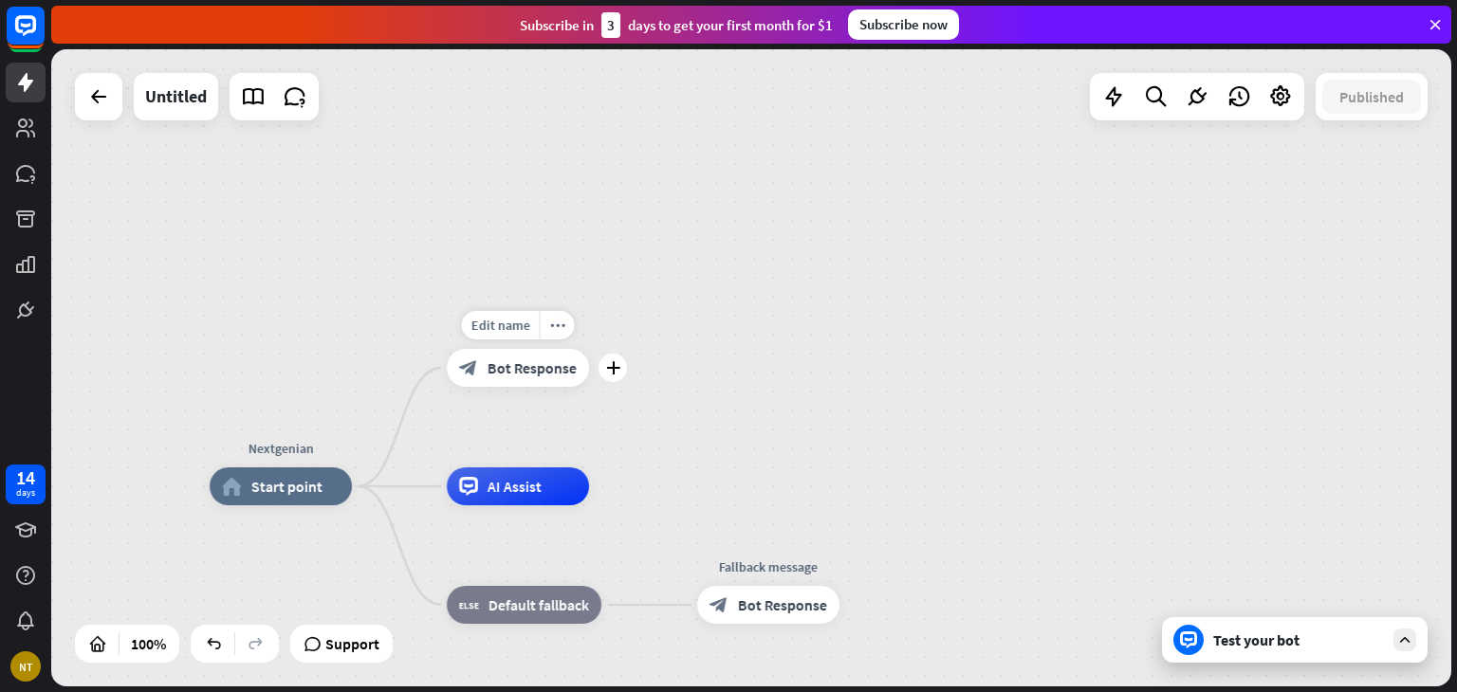
click at [542, 365] on span "Bot Response" at bounding box center [532, 368] width 89 height 19
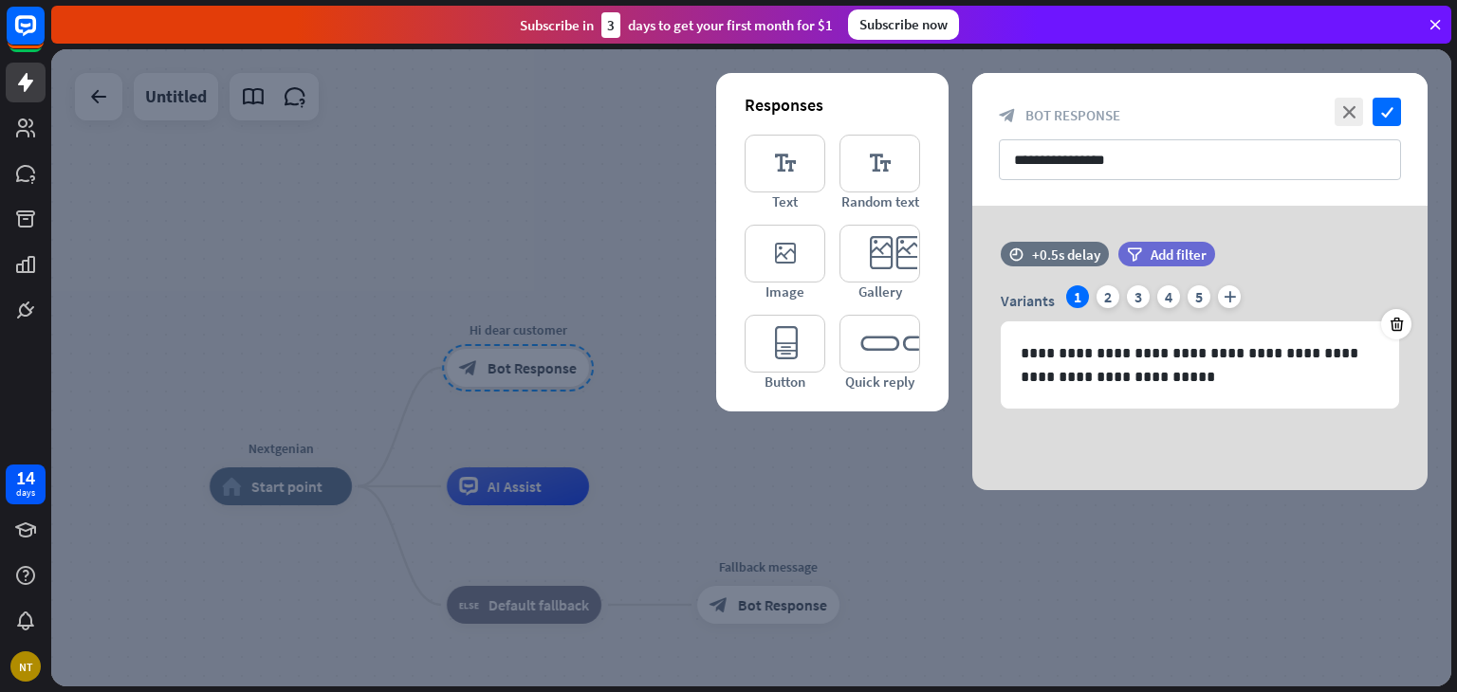
click at [634, 414] on div at bounding box center [751, 367] width 1400 height 637
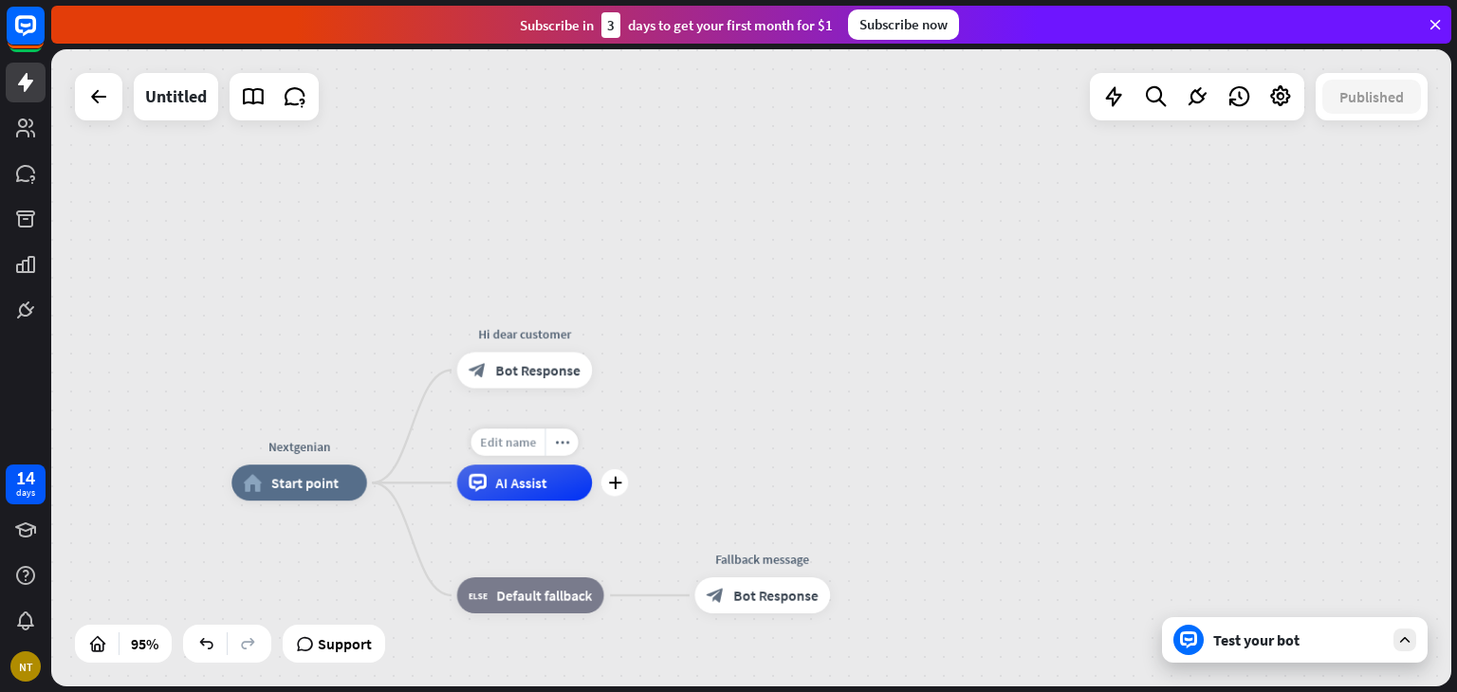
click at [526, 446] on span "Edit name" at bounding box center [508, 442] width 56 height 16
click at [553, 485] on div "AI Assist" at bounding box center [525, 483] width 136 height 36
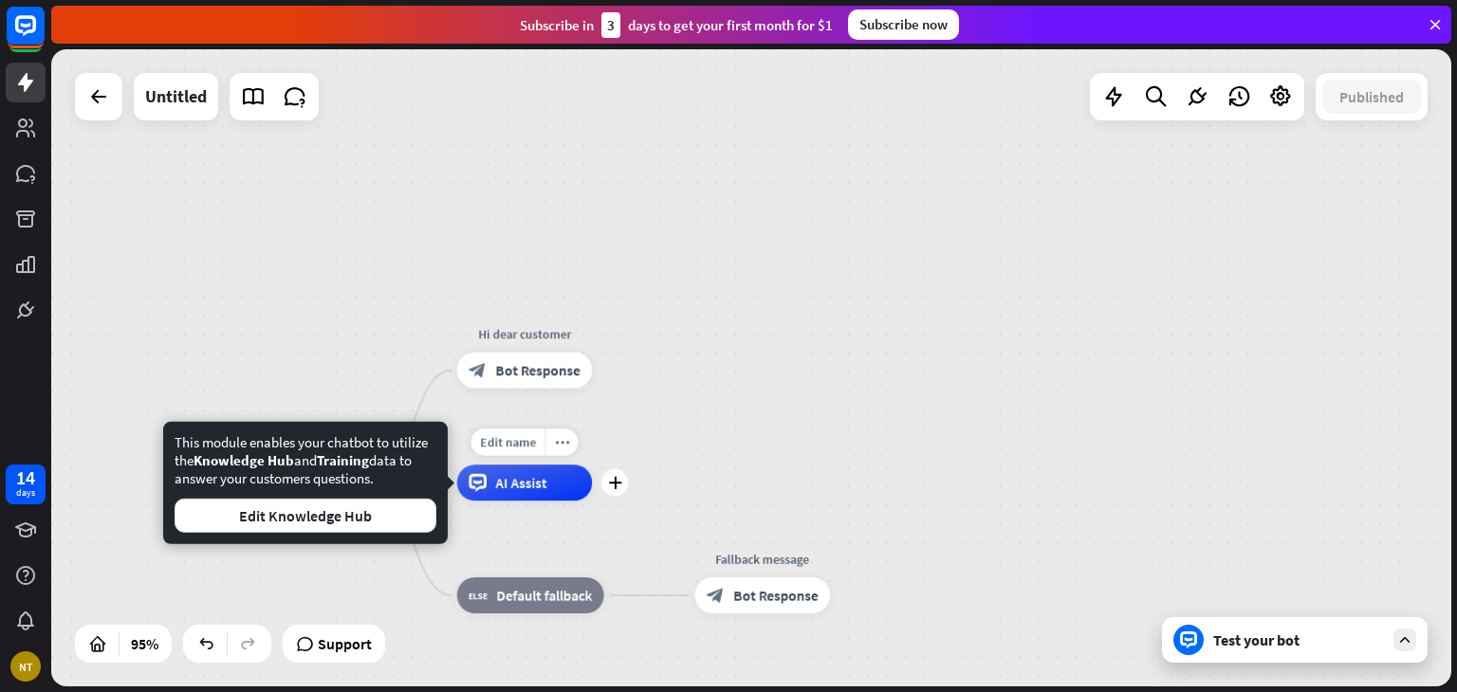
click at [541, 487] on span "AI Assist" at bounding box center [521, 483] width 51 height 18
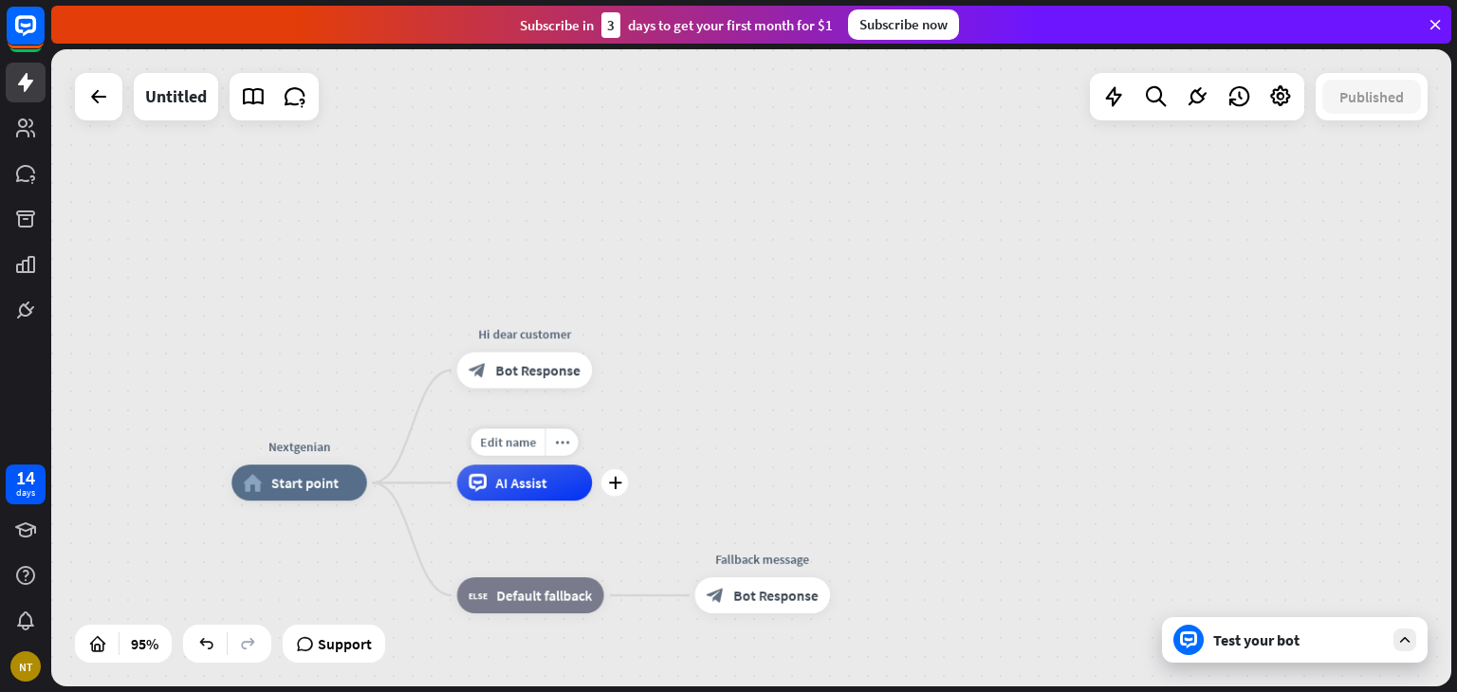
click at [541, 487] on span "AI Assist" at bounding box center [521, 483] width 51 height 18
click at [521, 445] on span "Edit name" at bounding box center [508, 442] width 56 height 16
type input "**"
click at [615, 426] on div "Nextgenian home_2 Start point Hi dear customer block_bot_response Bot Response …" at bounding box center [751, 367] width 1400 height 637
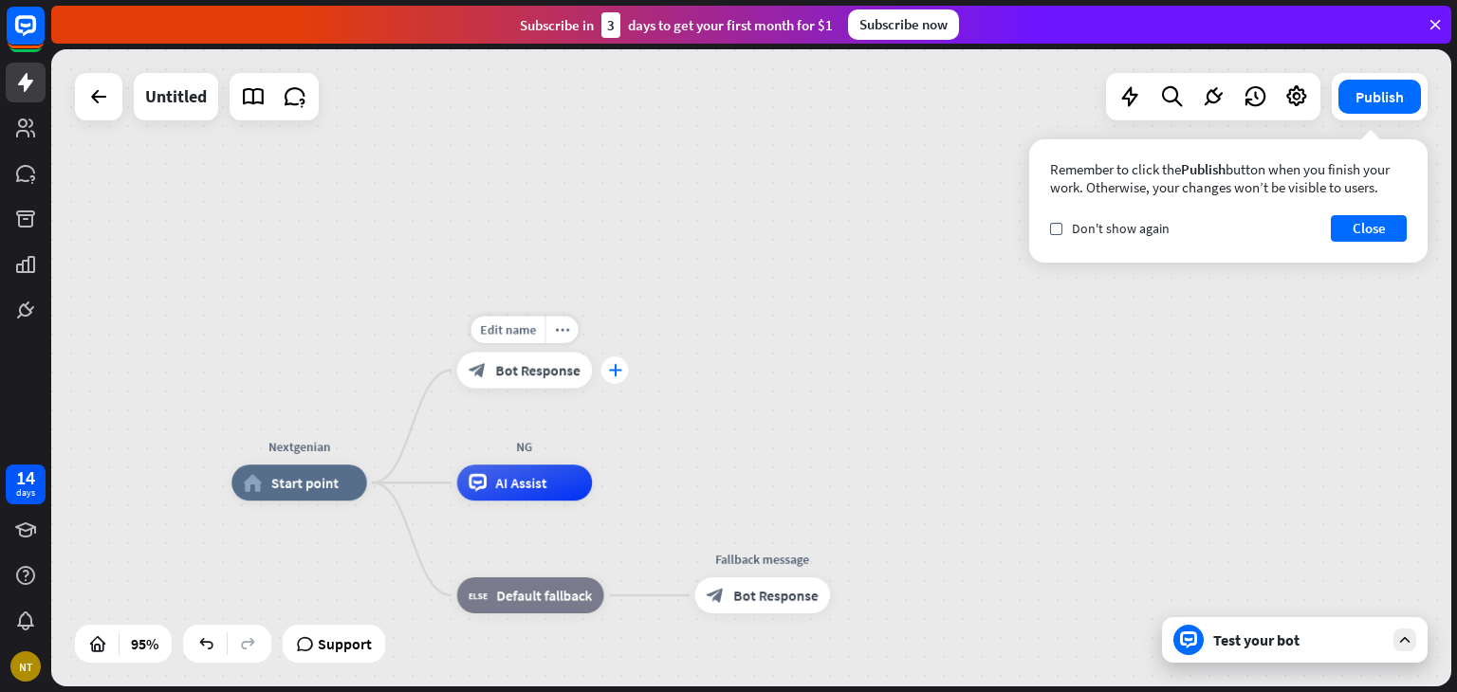
click at [625, 365] on div "plus" at bounding box center [615, 371] width 28 height 28
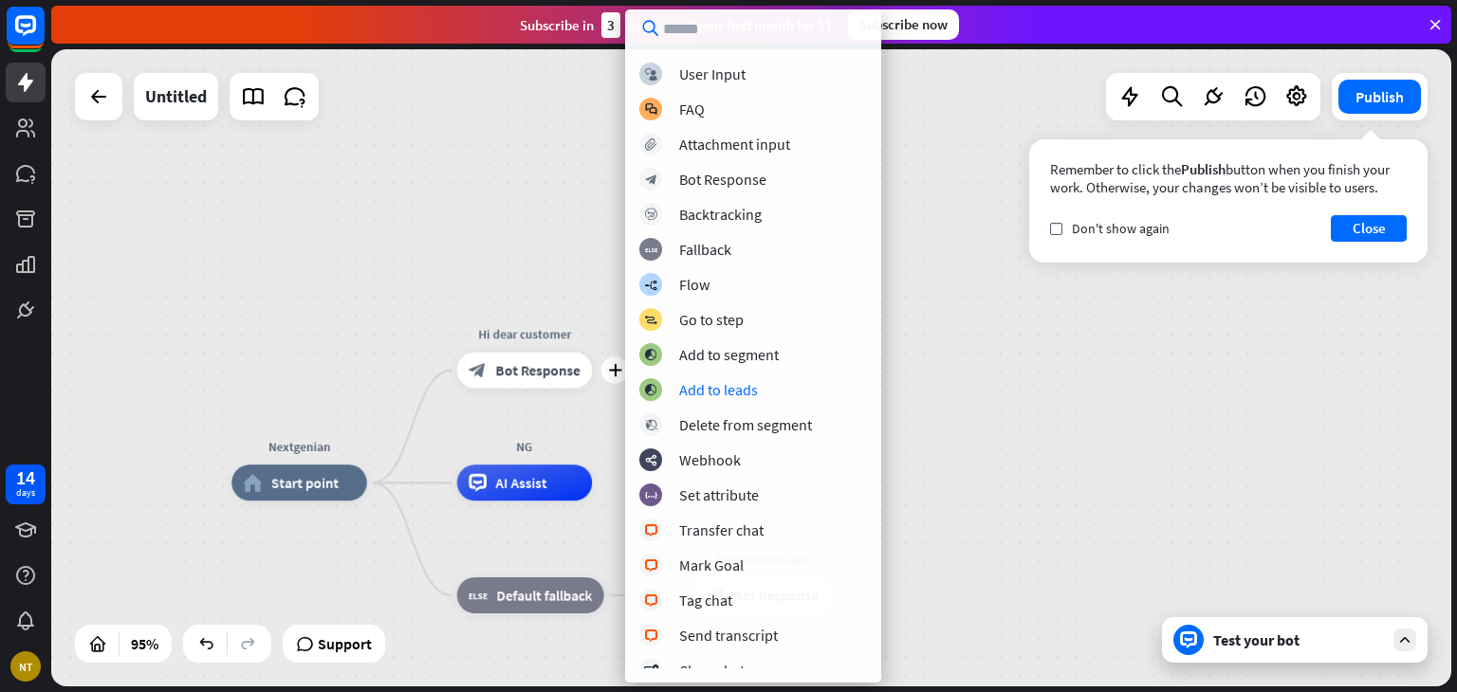
click at [1047, 358] on div "Nextgenian home_2 Start point plus Hi dear customer block_bot_response Bot Resp…" at bounding box center [751, 367] width 1400 height 637
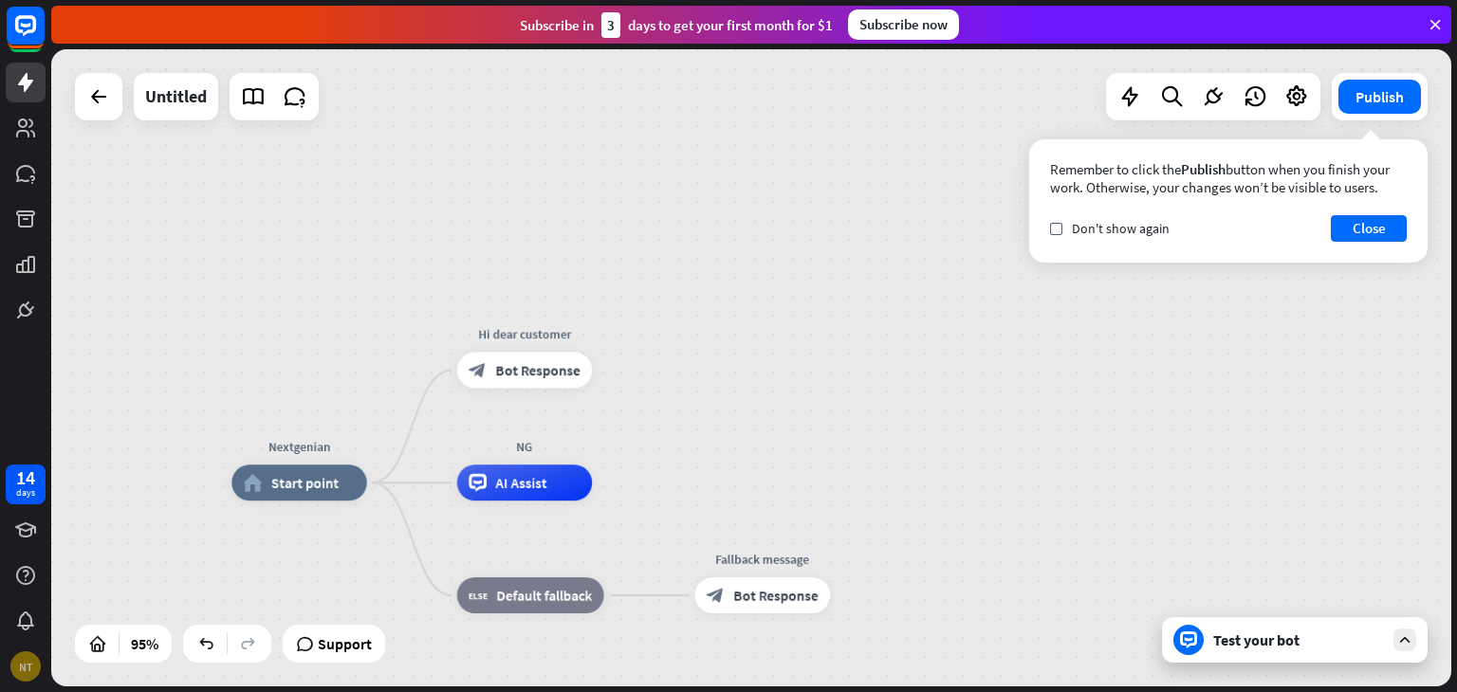
click at [14, 674] on div "NT" at bounding box center [26, 667] width 40 height 40
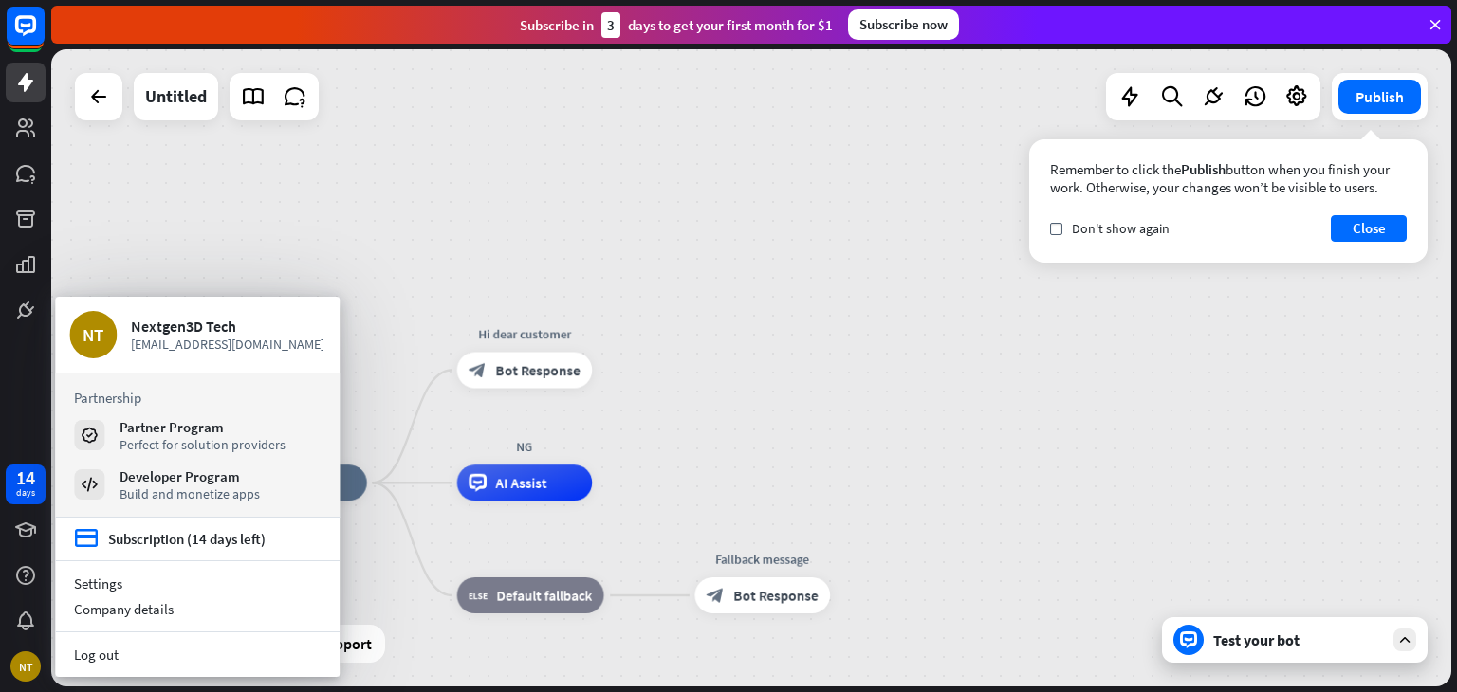
click at [831, 412] on div "Nextgenian home_2 Start point Hi dear customer block_bot_response Bot Response …" at bounding box center [751, 367] width 1400 height 637
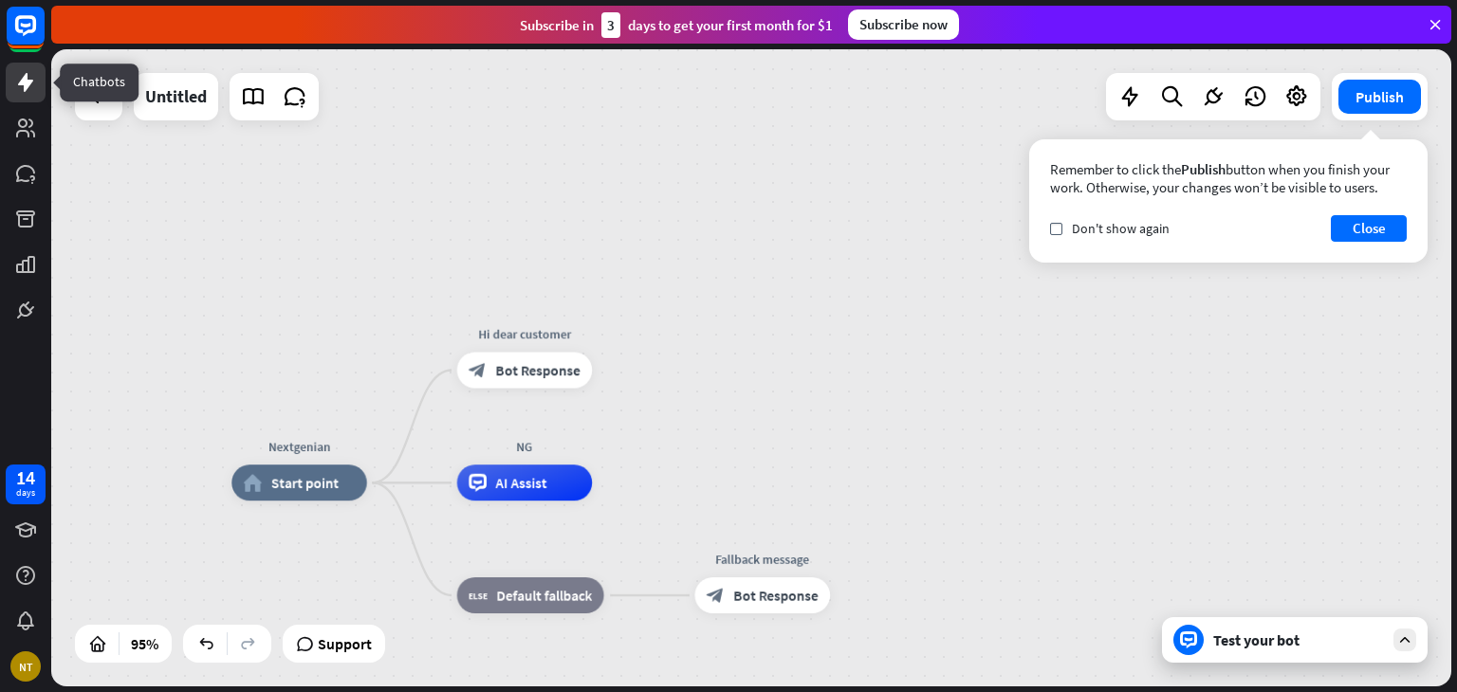
click at [29, 95] on link at bounding box center [26, 83] width 40 height 40
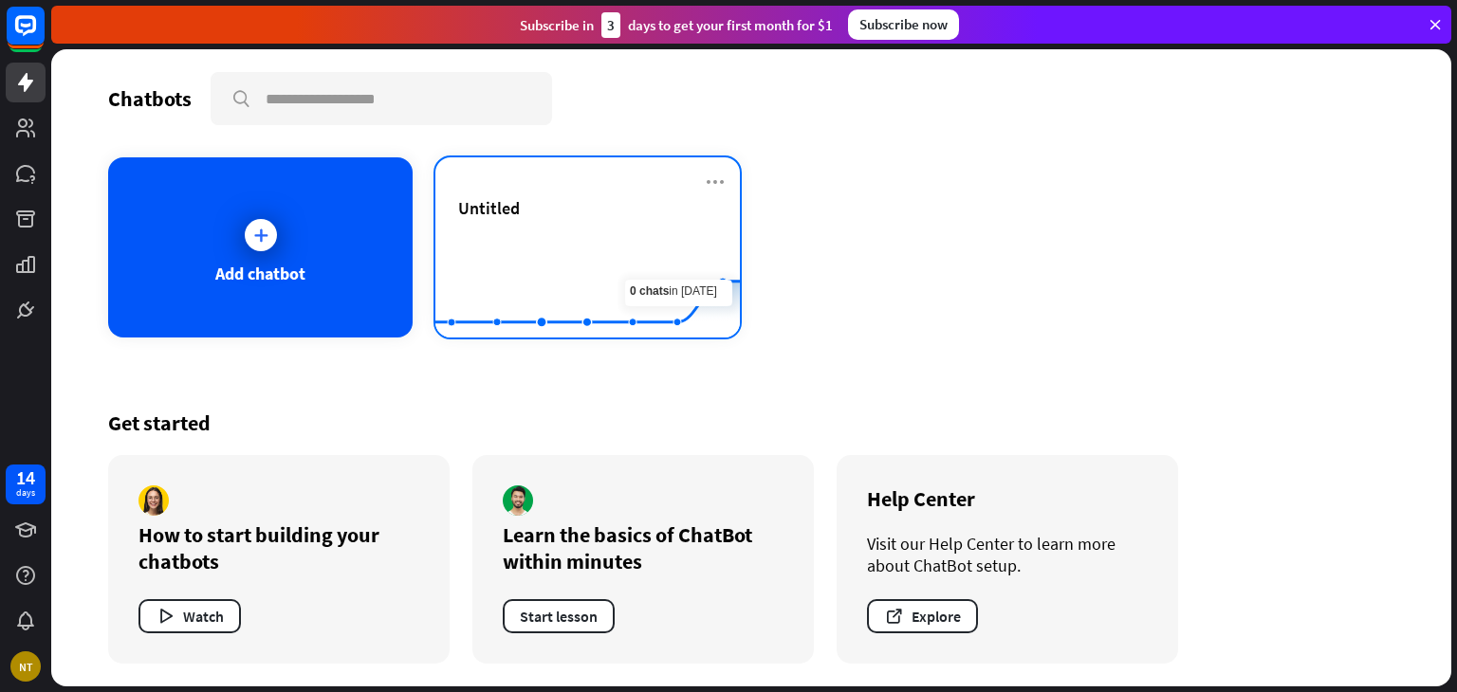
click at [683, 209] on div "Untitled" at bounding box center [587, 208] width 259 height 22
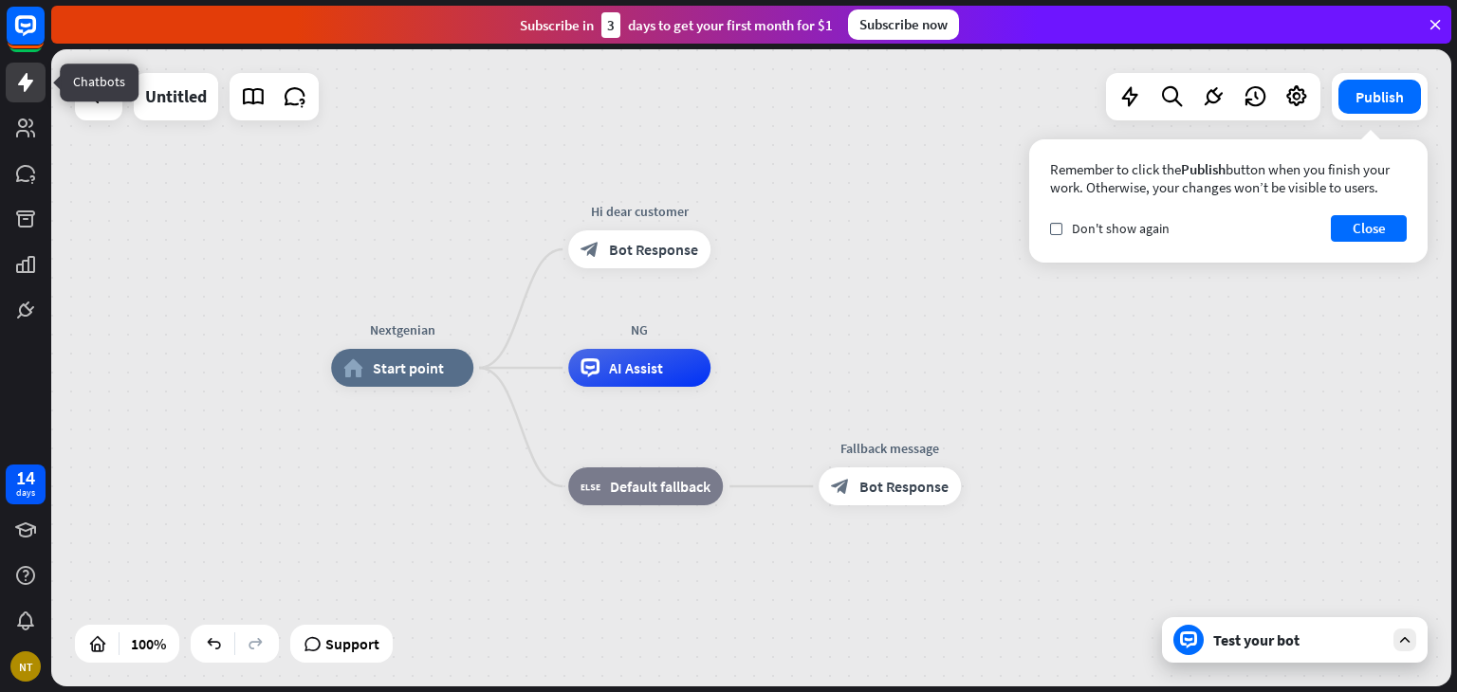
click at [27, 84] on icon at bounding box center [25, 82] width 15 height 19
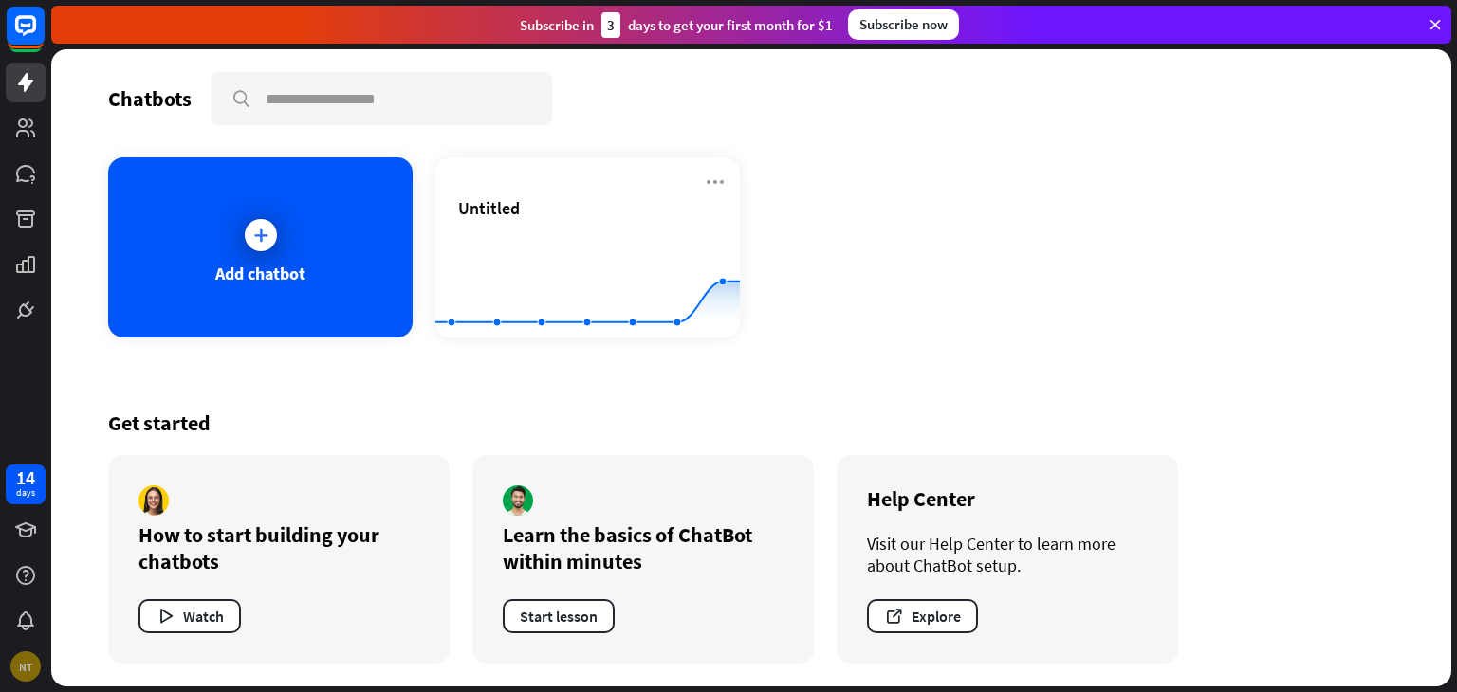
click at [23, 666] on div "NT" at bounding box center [25, 667] width 30 height 30
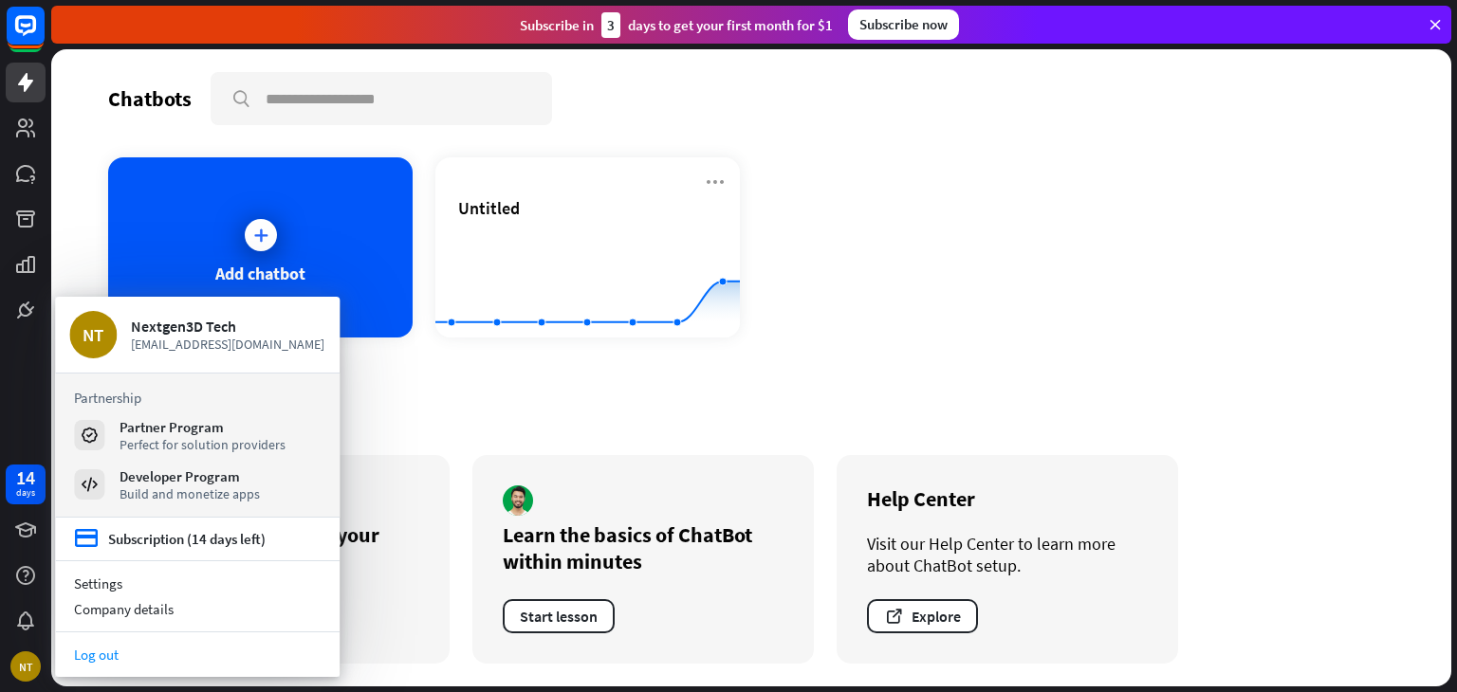
click at [112, 653] on link "Log out" at bounding box center [197, 655] width 285 height 26
